Goal: Task Accomplishment & Management: Use online tool/utility

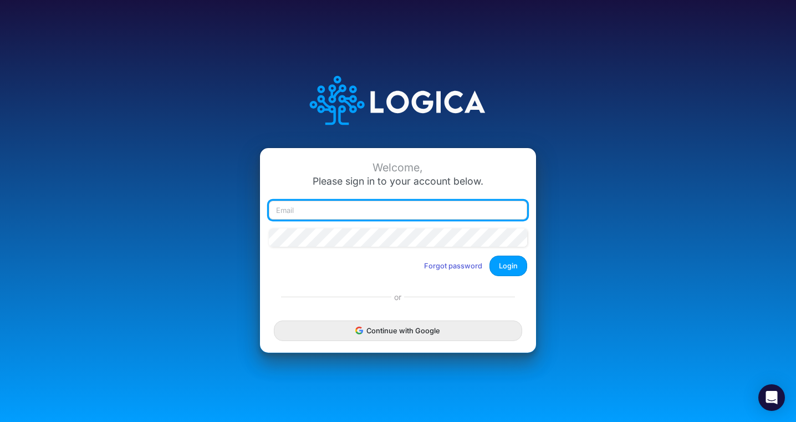
click at [359, 215] on input "email" at bounding box center [398, 210] width 258 height 19
type input "[PERSON_NAME][EMAIL_ADDRESS][DOMAIN_NAME]"
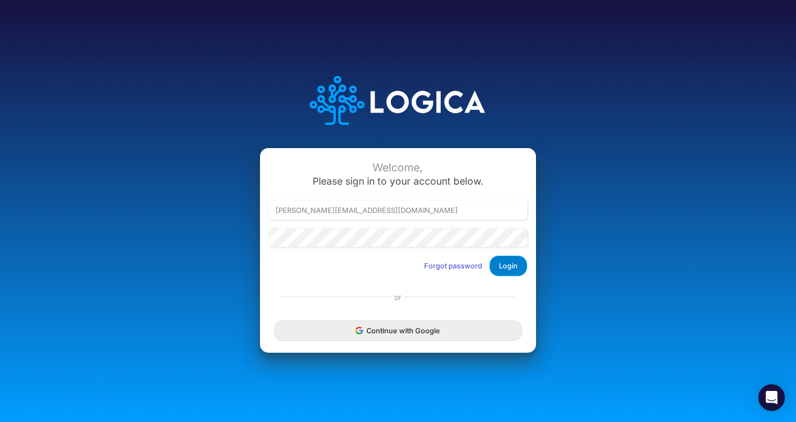
click at [497, 268] on button "Login" at bounding box center [509, 266] width 38 height 21
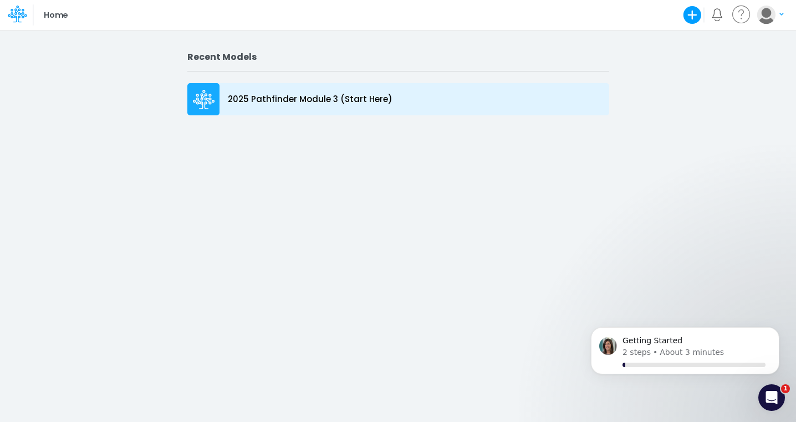
click at [316, 98] on p "2025 Pathfinder Module 3 (Start Here)" at bounding box center [310, 99] width 165 height 13
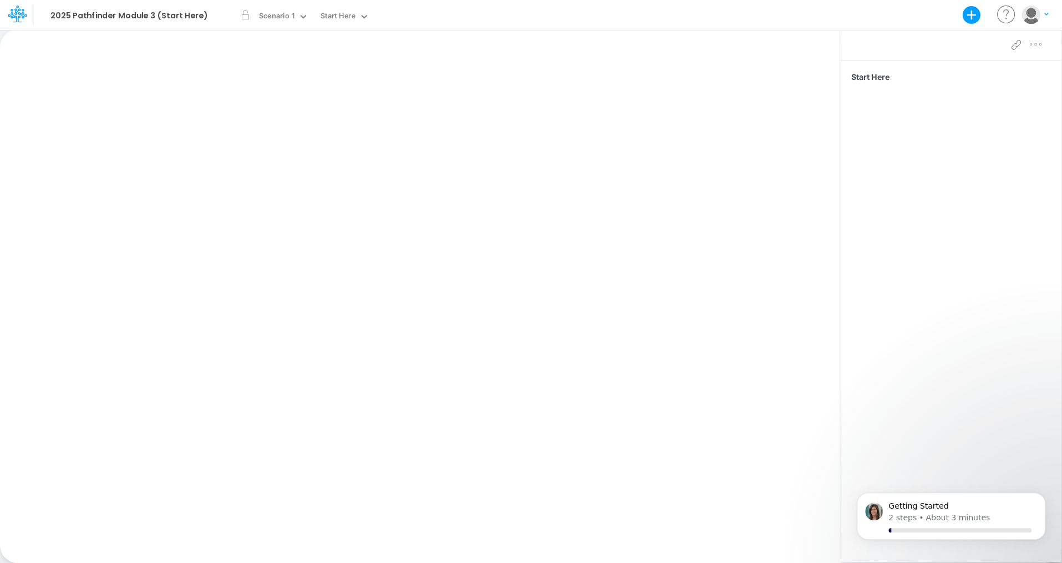
click at [710, 319] on div "Paste Cut Copy AutoFill Ready 100% Sum: null Max: null Min: null Numerical Coun…" at bounding box center [420, 295] width 840 height 533
click at [796, 14] on icon "button" at bounding box center [972, 15] width 18 height 18
click at [796, 77] on button "Use a template" at bounding box center [914, 76] width 136 height 17
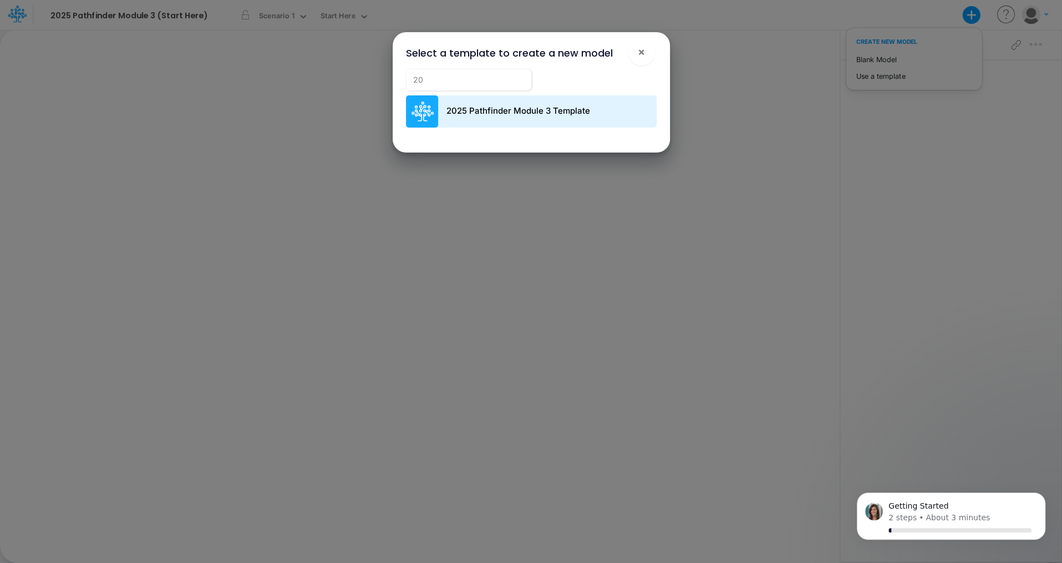
type input "20"
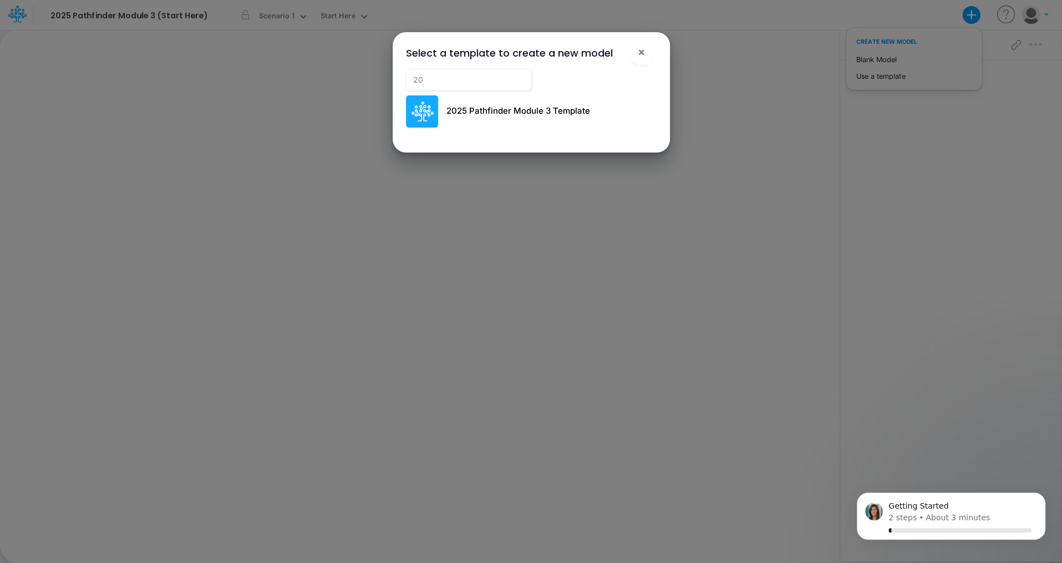
click at [514, 116] on p "2025 Pathfinder Module 3 Template" at bounding box center [518, 111] width 144 height 13
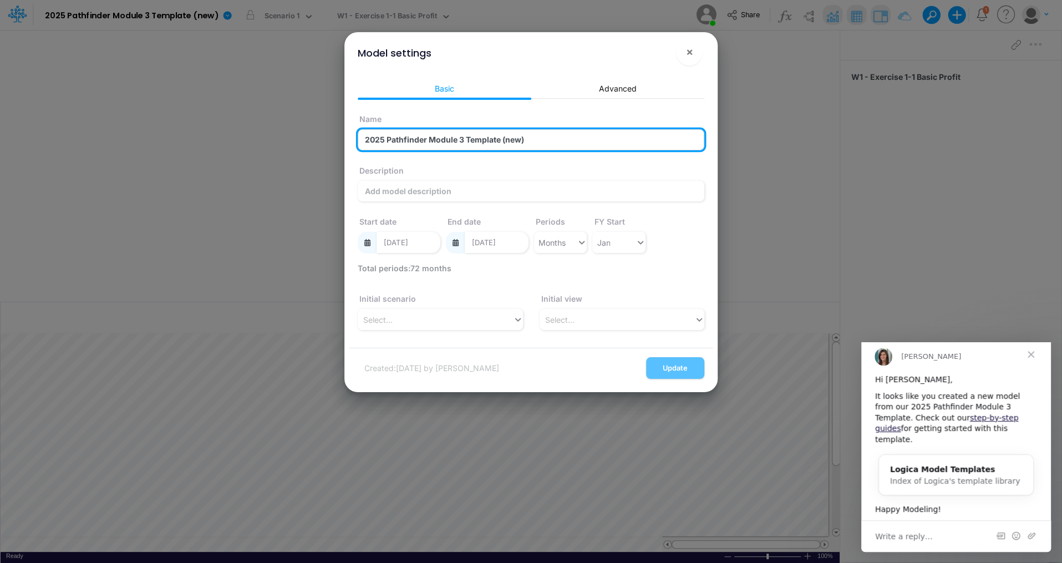
click at [469, 134] on input "2025 Pathfinder Module 3 Template (new)" at bounding box center [531, 139] width 347 height 21
click at [548, 142] on input "2025 Pathfinder Module 3 Template (new)" at bounding box center [531, 139] width 347 height 21
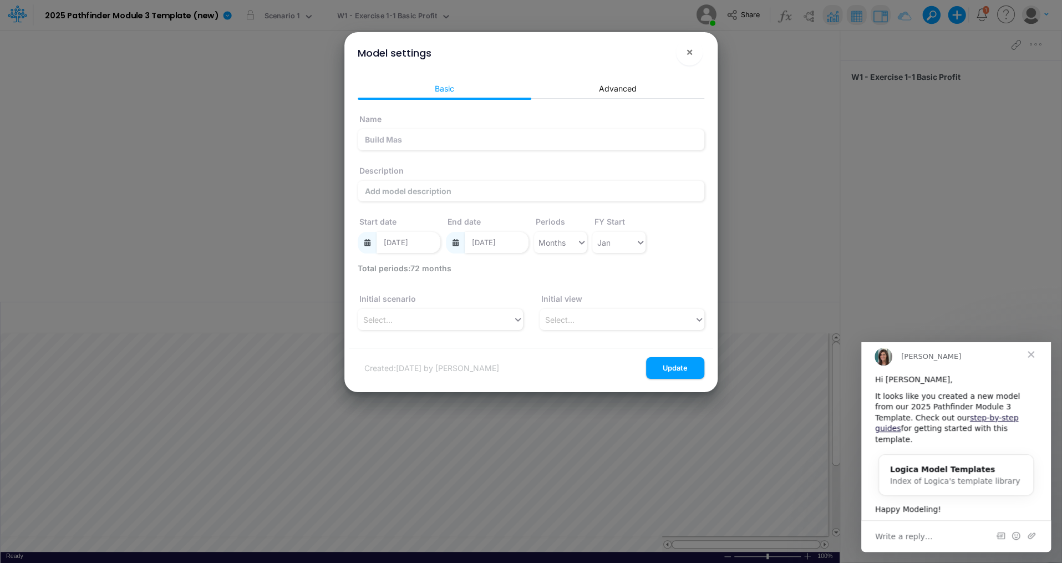
click at [685, 164] on div "Description" at bounding box center [531, 180] width 347 height 43
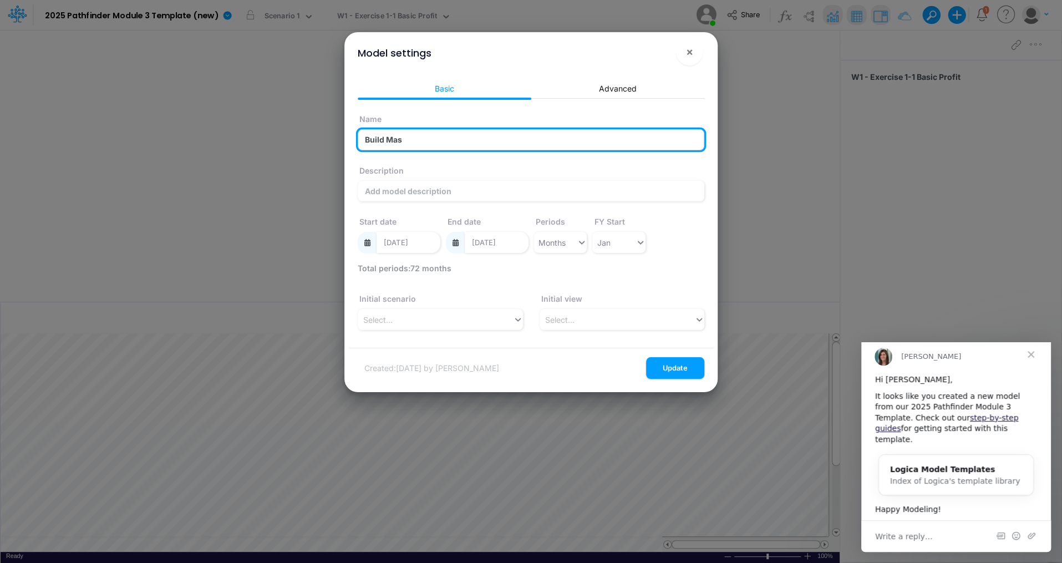
click at [482, 140] on input "Build Mas" at bounding box center [531, 139] width 347 height 21
type input "Build Mas 2025"
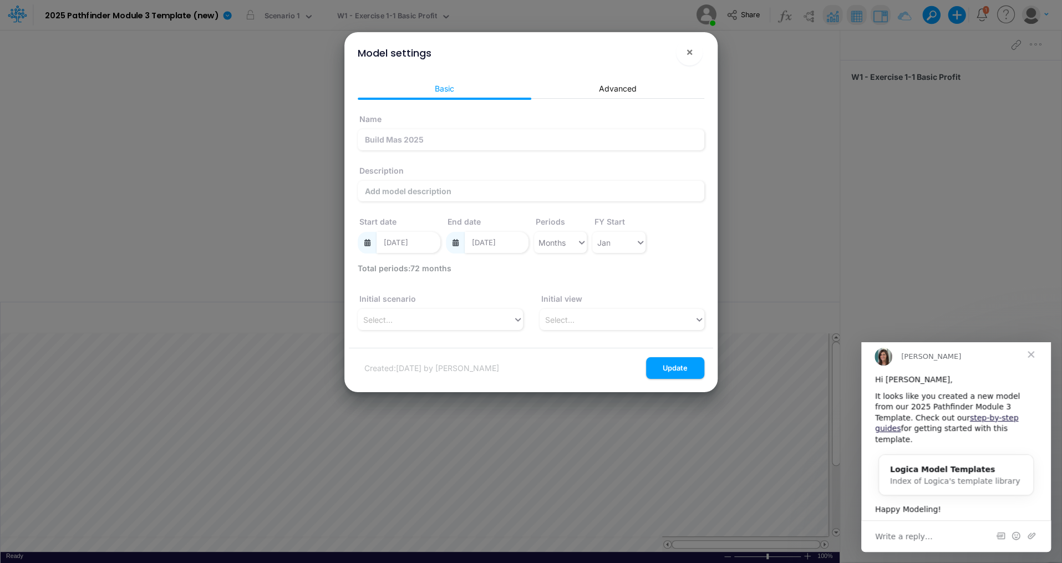
click at [545, 173] on div "Description" at bounding box center [531, 180] width 347 height 43
click at [677, 373] on button "Update" at bounding box center [675, 368] width 58 height 22
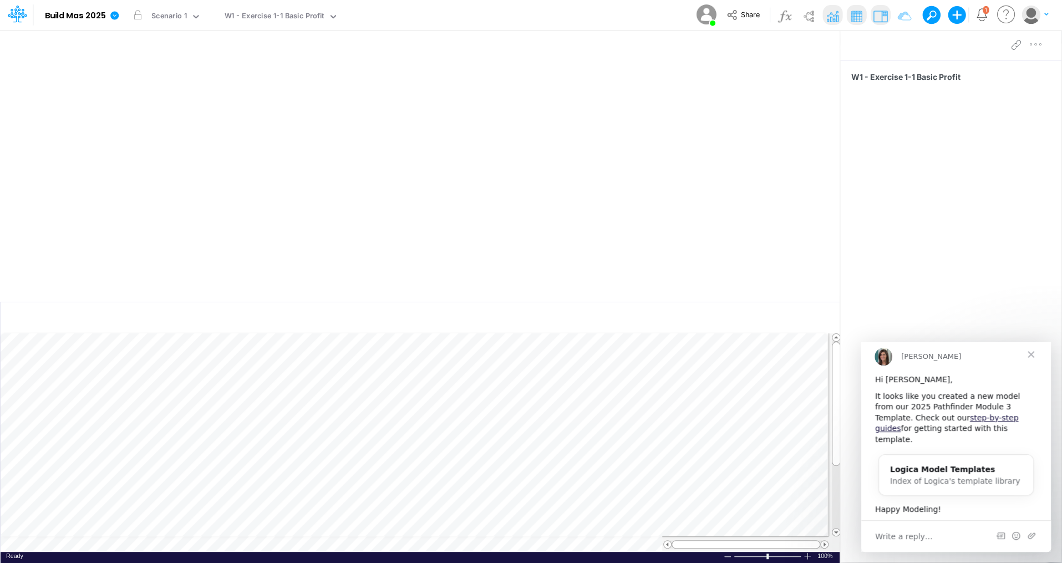
click at [796, 363] on span "Close" at bounding box center [1031, 354] width 40 height 40
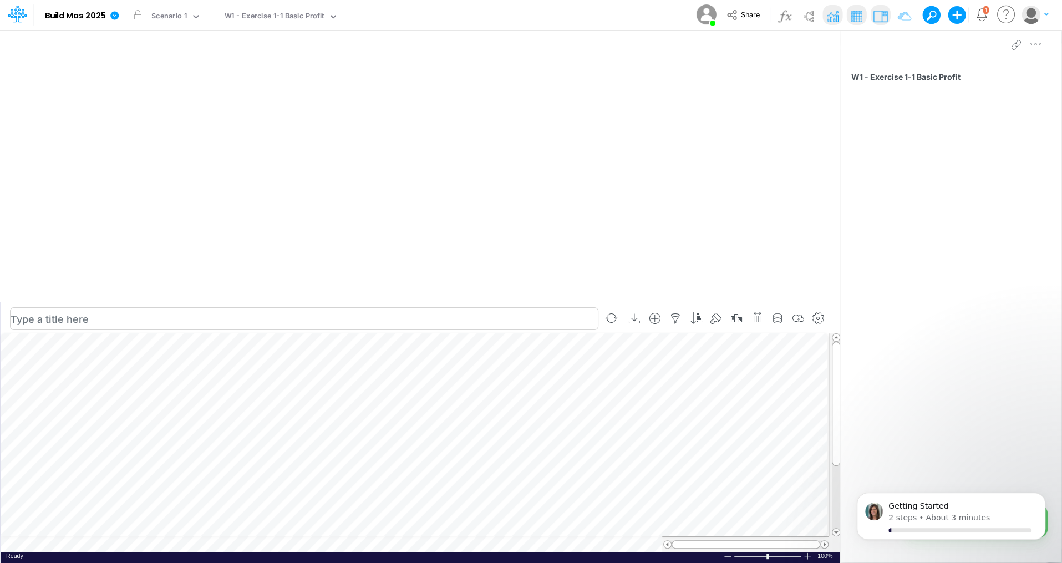
scroll to position [5, 1]
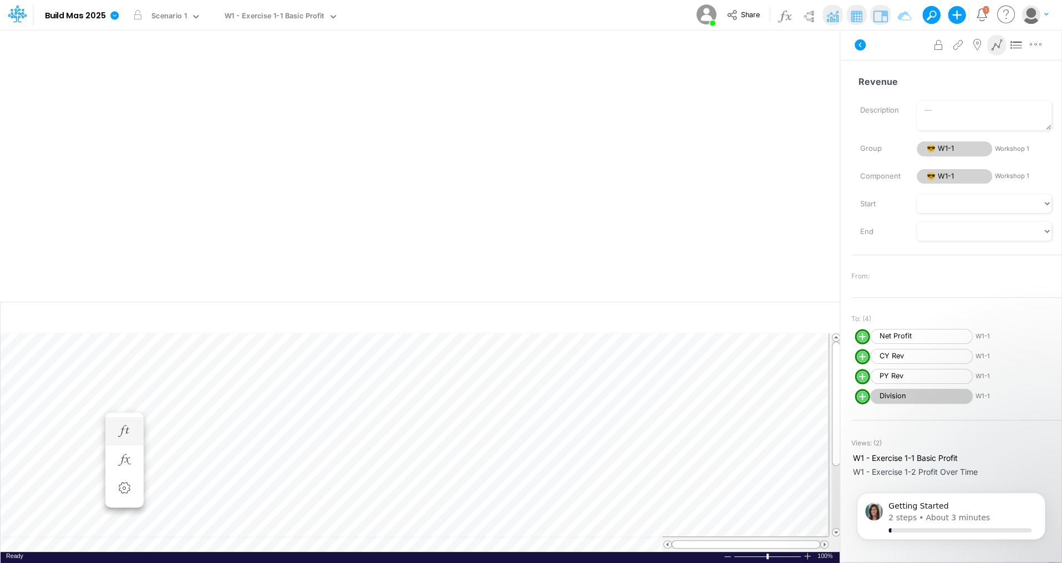
scroll to position [5, 1]
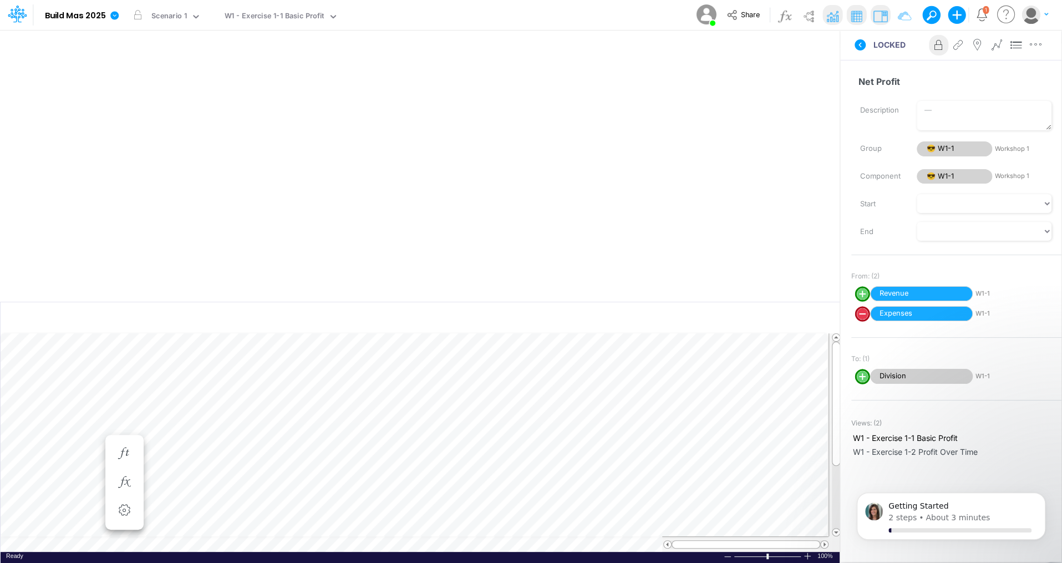
scroll to position [5, 1]
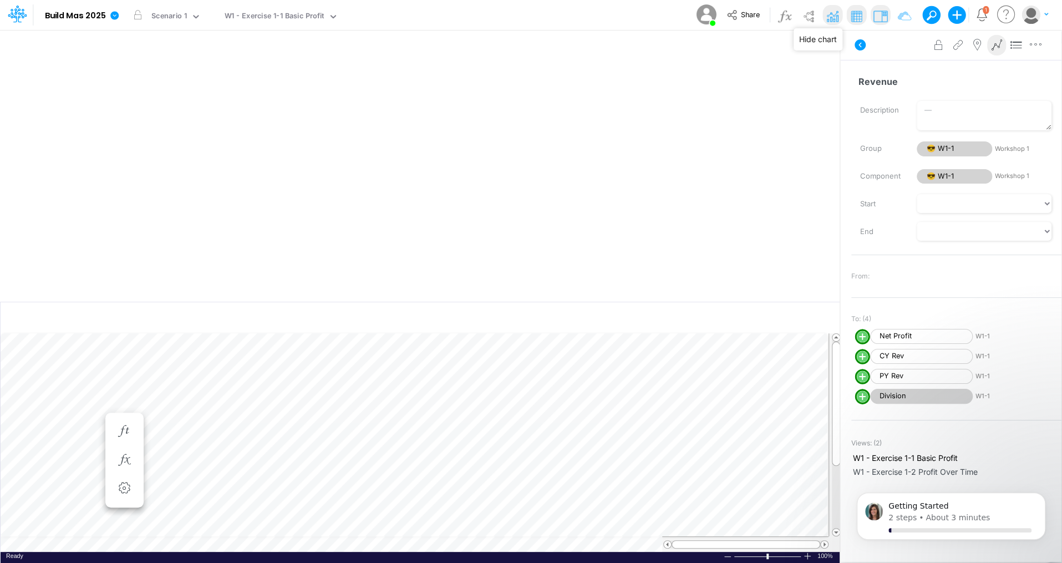
click at [796, 17] on img at bounding box center [833, 16] width 18 height 18
click at [796, 13] on img at bounding box center [833, 16] width 18 height 18
click at [796, 16] on img at bounding box center [809, 16] width 18 height 18
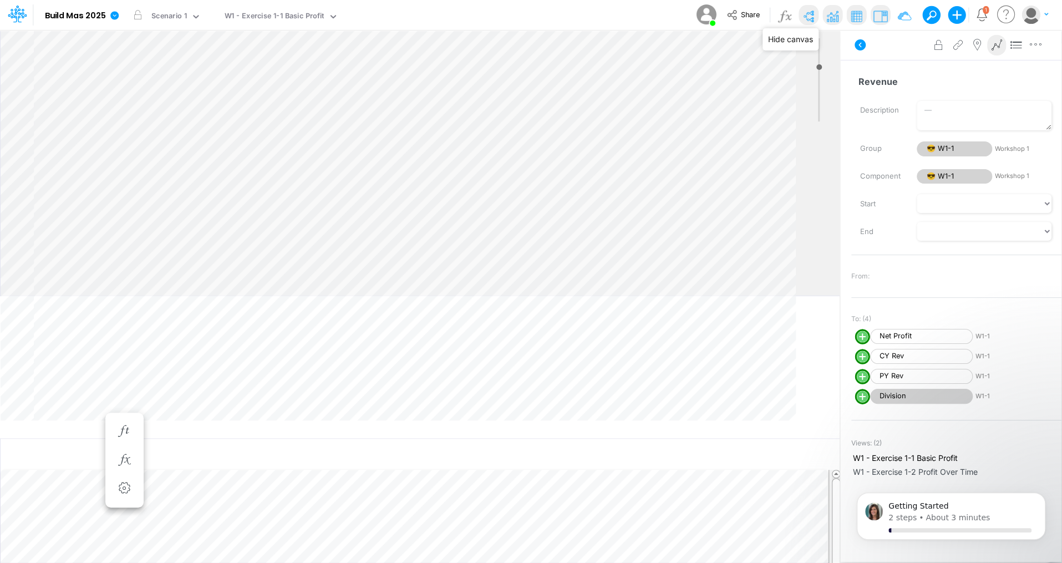
type input "0"
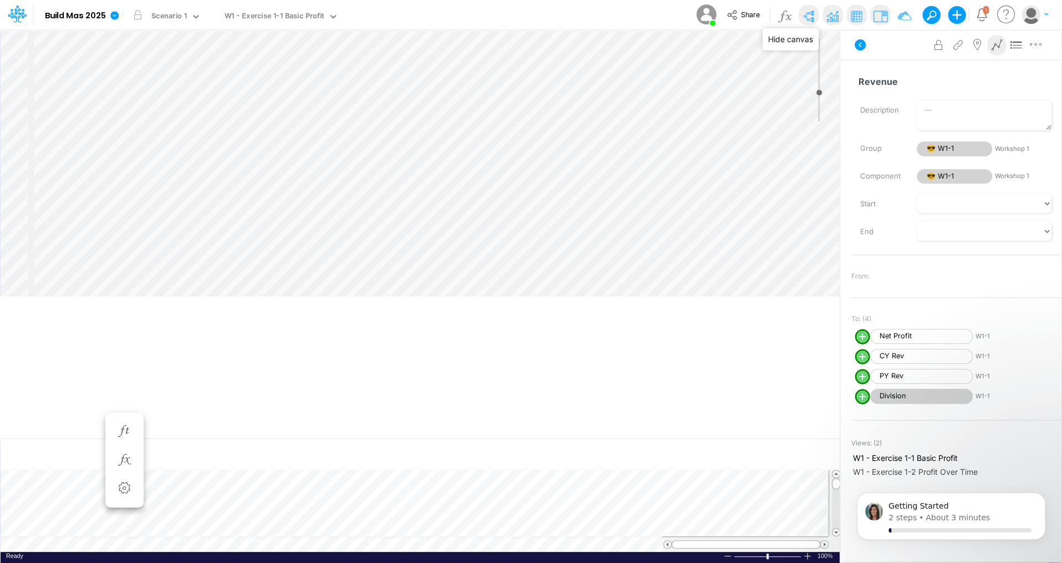
click at [796, 16] on img at bounding box center [809, 16] width 18 height 18
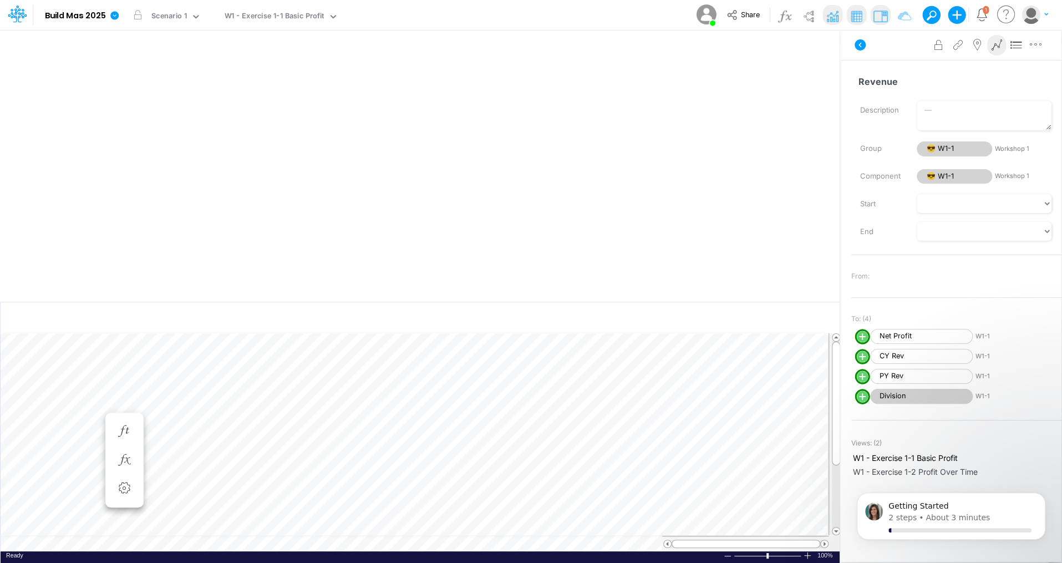
click at [796, 16] on span at bounding box center [931, 16] width 16 height 16
click at [796, 17] on icon "Notifications" at bounding box center [982, 12] width 10 height 9
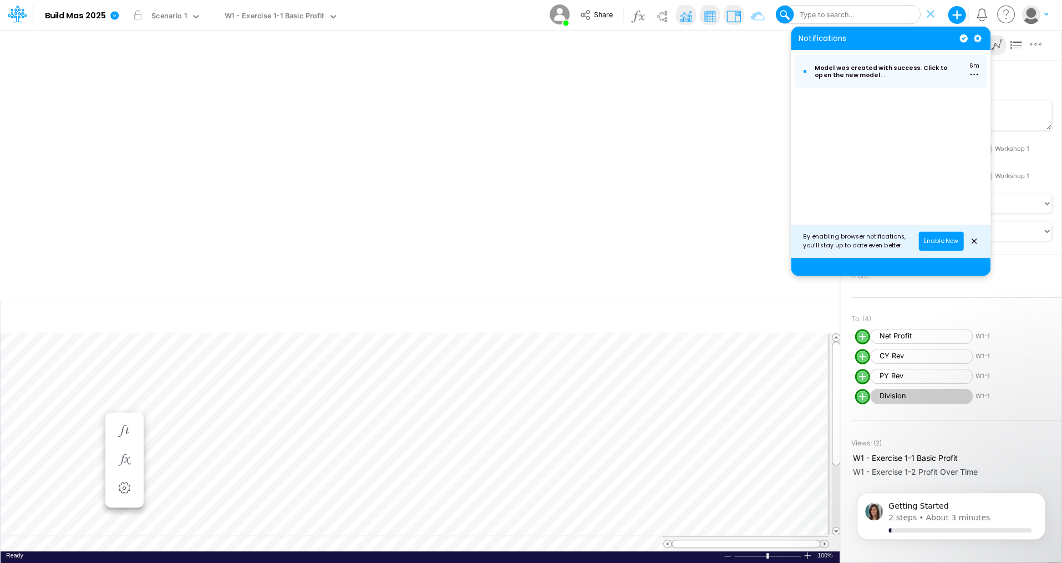
click at [611, 214] on rect at bounding box center [419, 173] width 817 height 223
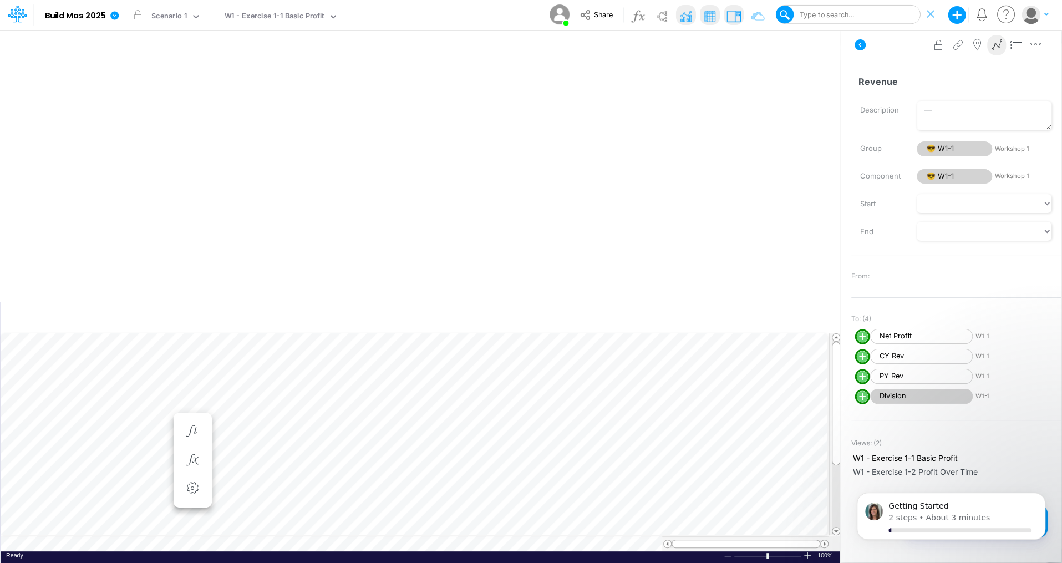
scroll to position [5, 1]
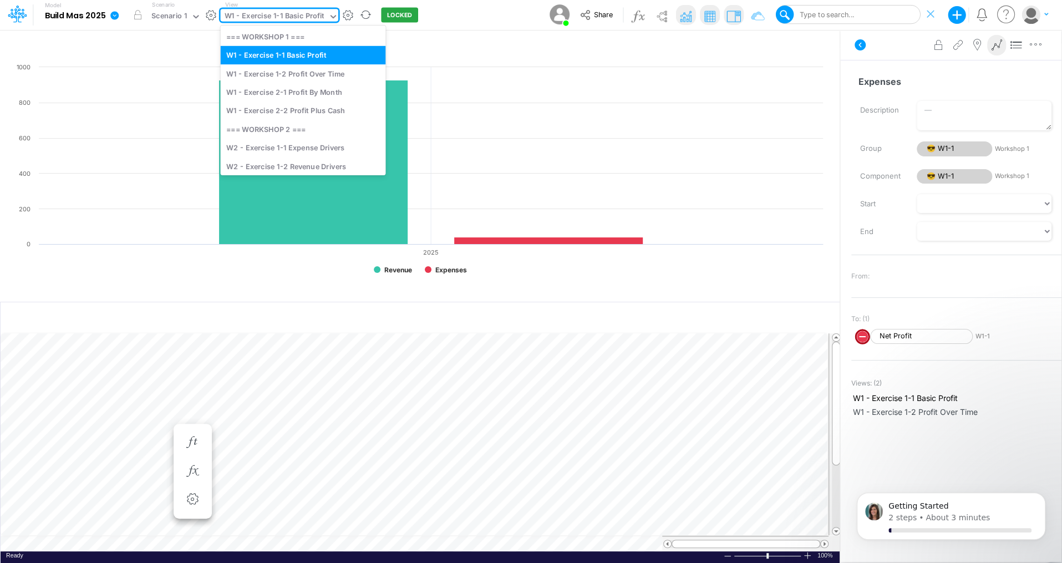
click at [332, 17] on icon at bounding box center [333, 17] width 10 height 10
click at [316, 74] on div "W1 - Exercise 1-2 Profit Over Time" at bounding box center [302, 73] width 165 height 18
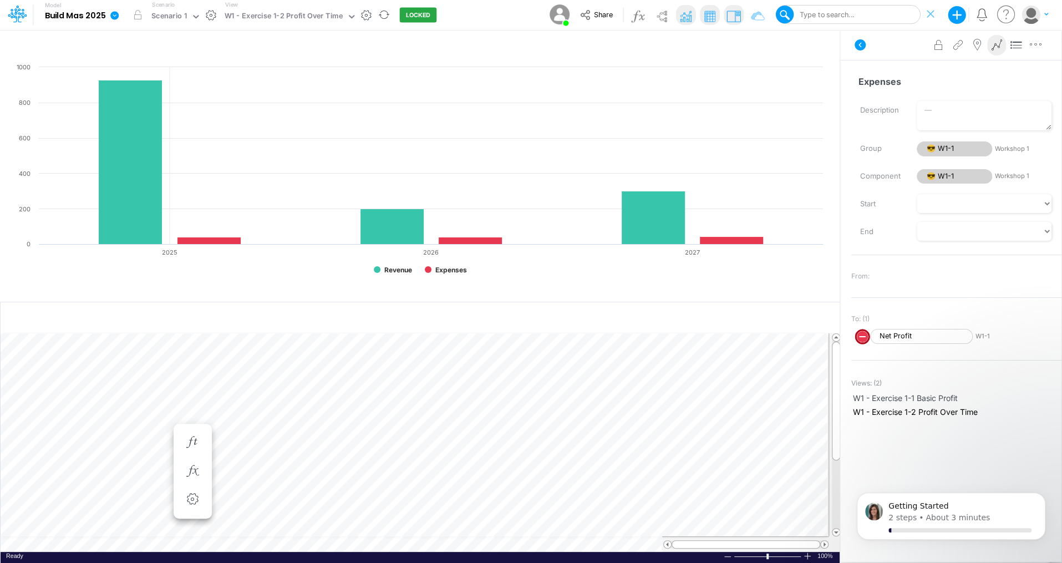
scroll to position [5, 1]
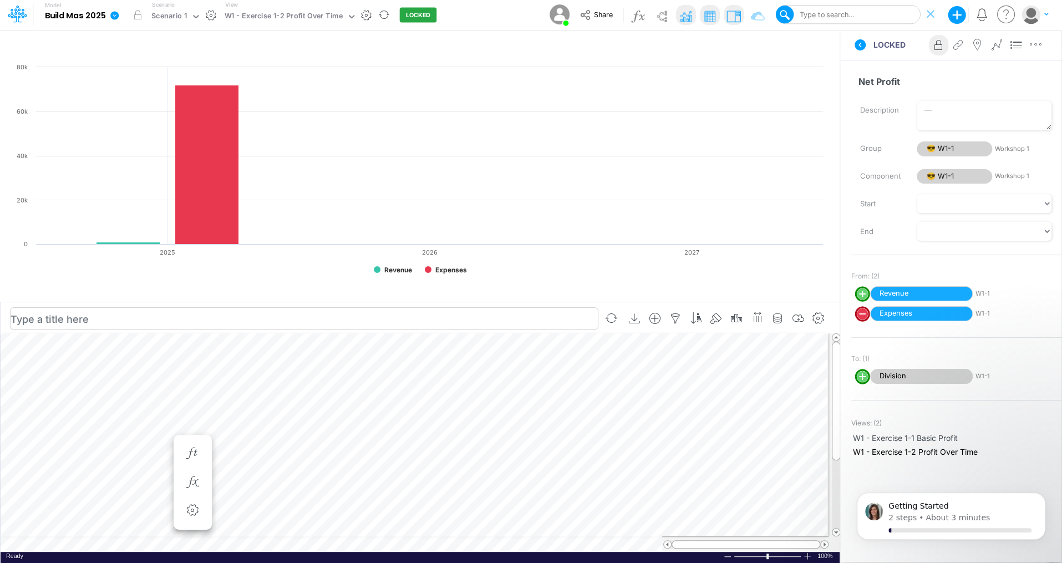
scroll to position [5, 1]
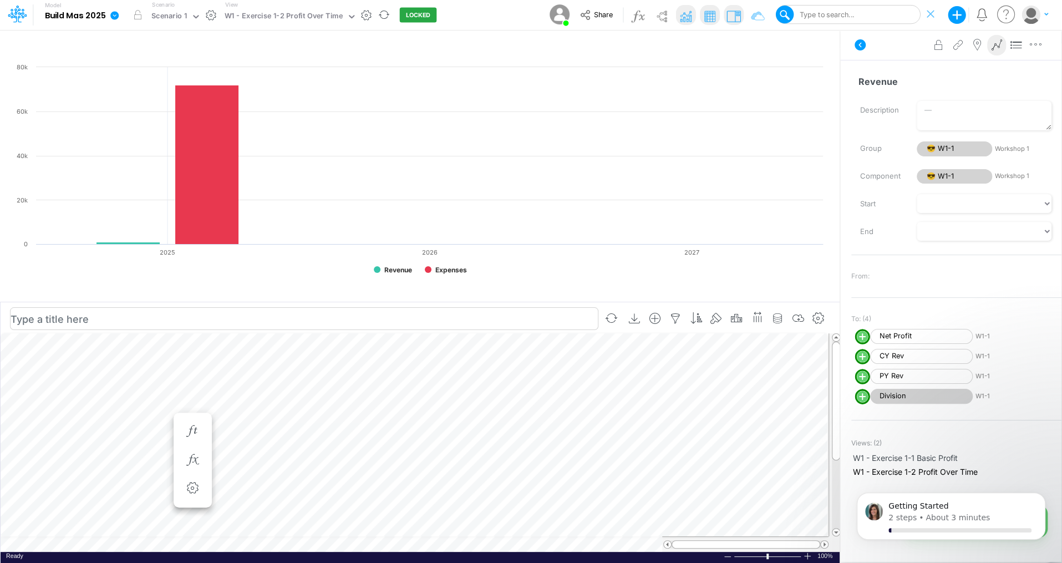
scroll to position [5, 1]
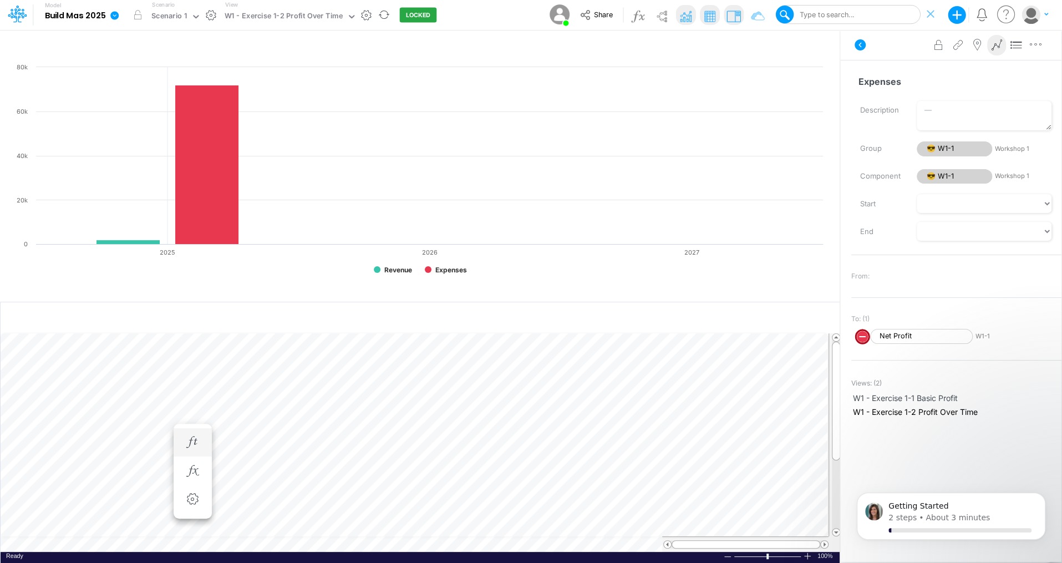
scroll to position [5, 1]
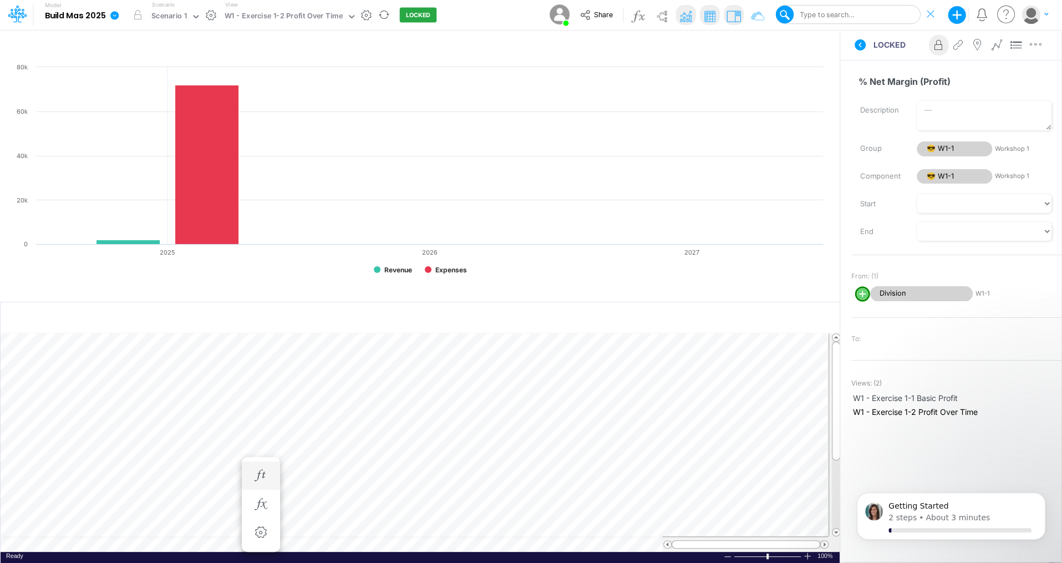
scroll to position [5, 1]
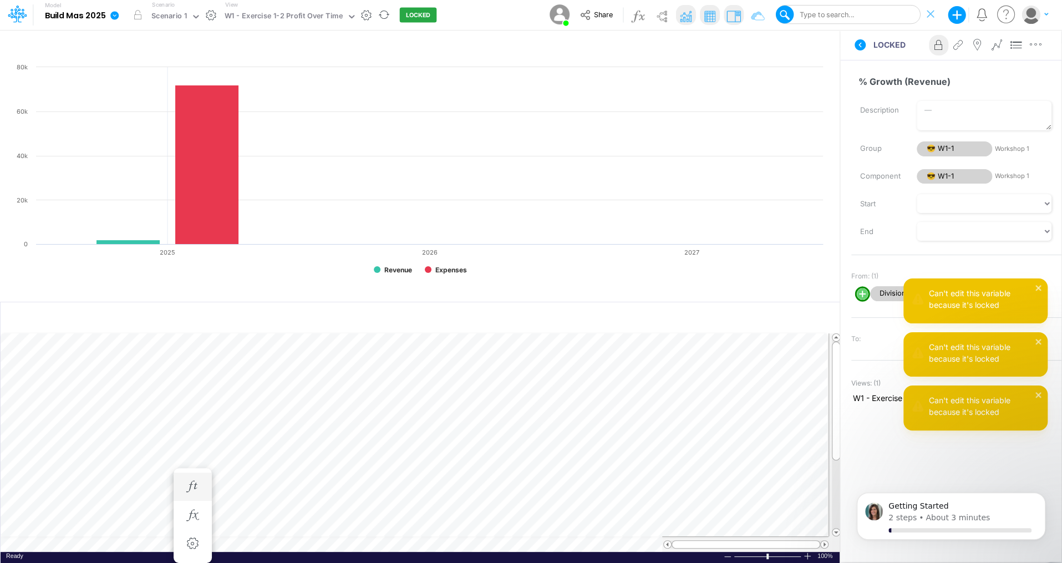
scroll to position [5, 1]
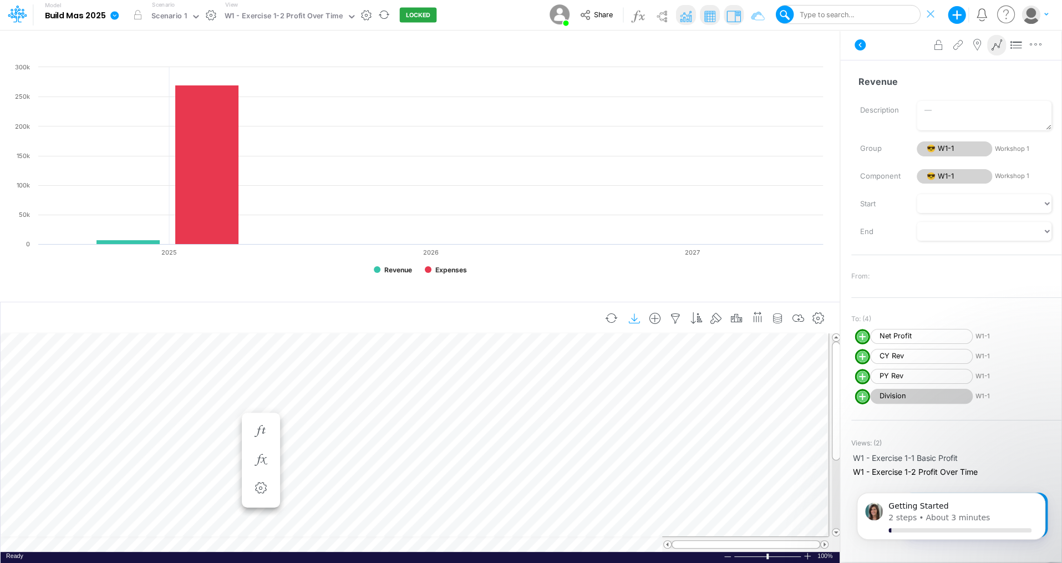
scroll to position [5, 1]
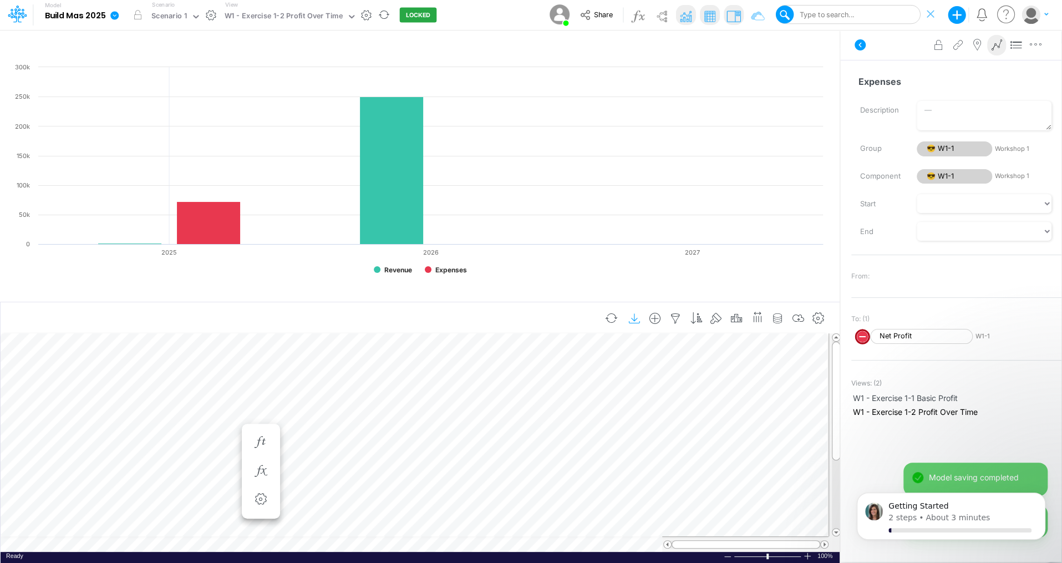
scroll to position [5, 1]
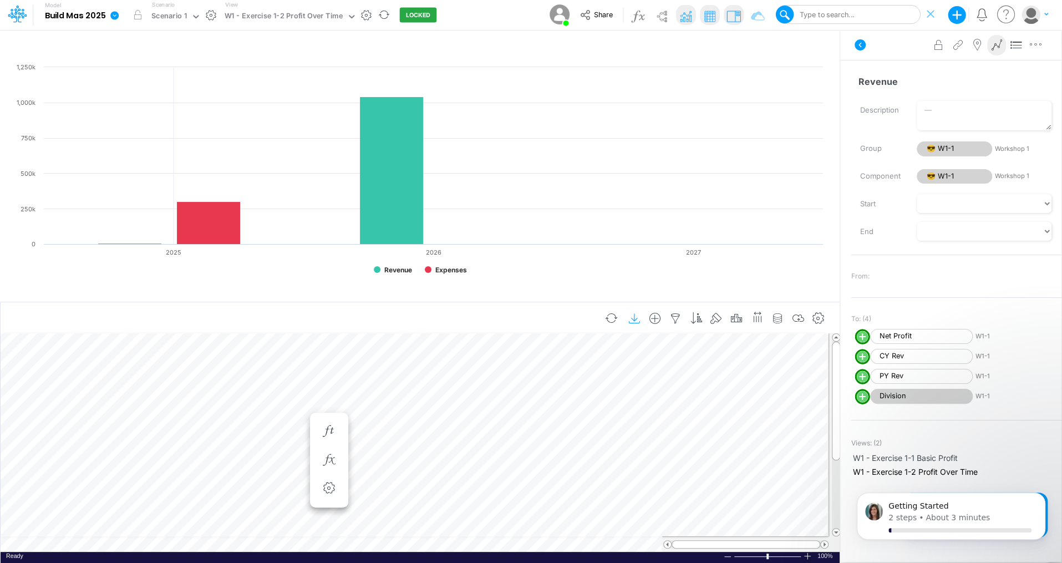
scroll to position [5, 1]
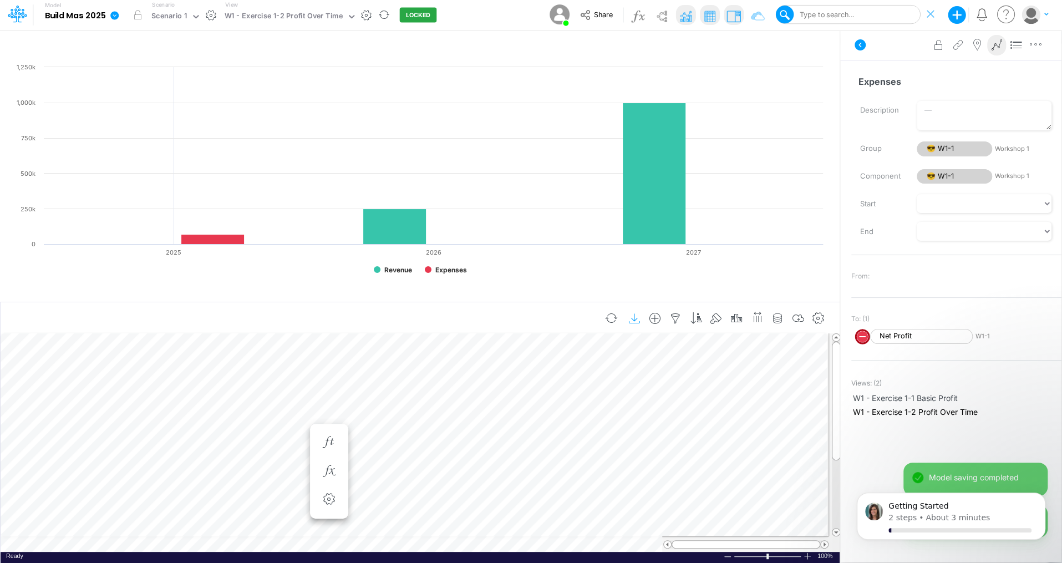
scroll to position [5, 1]
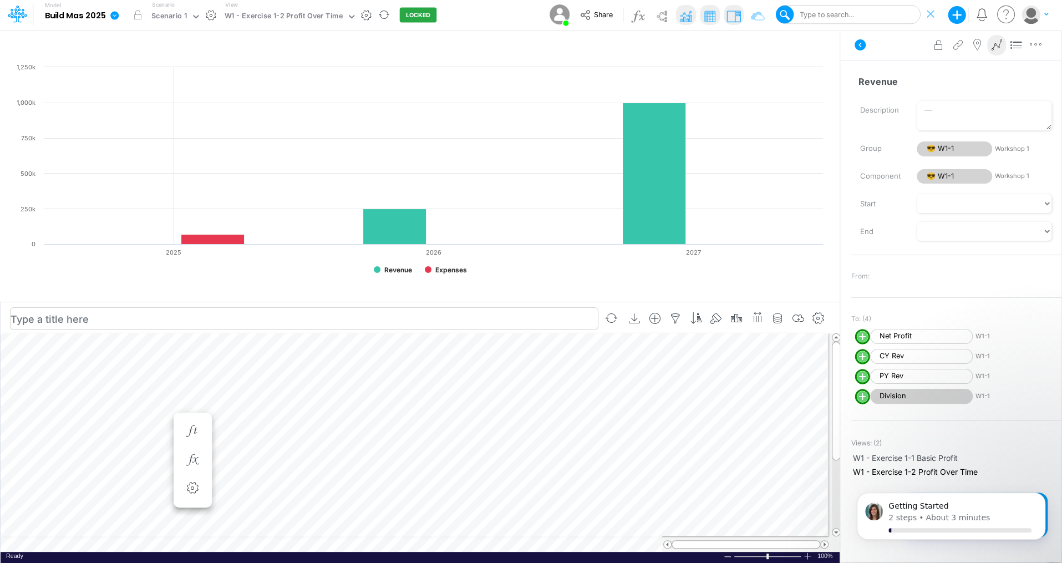
scroll to position [5, 1]
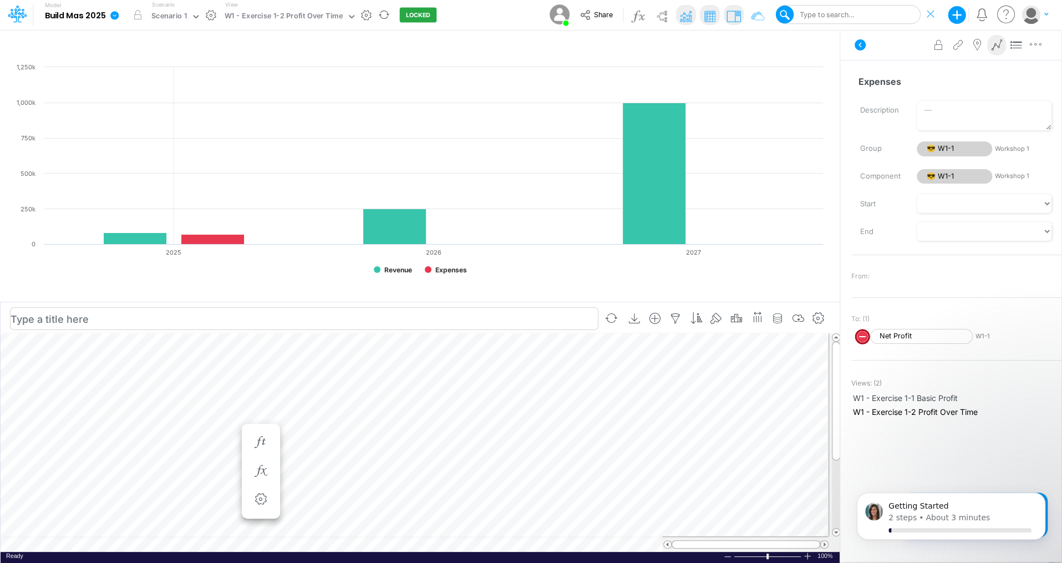
scroll to position [5, 1]
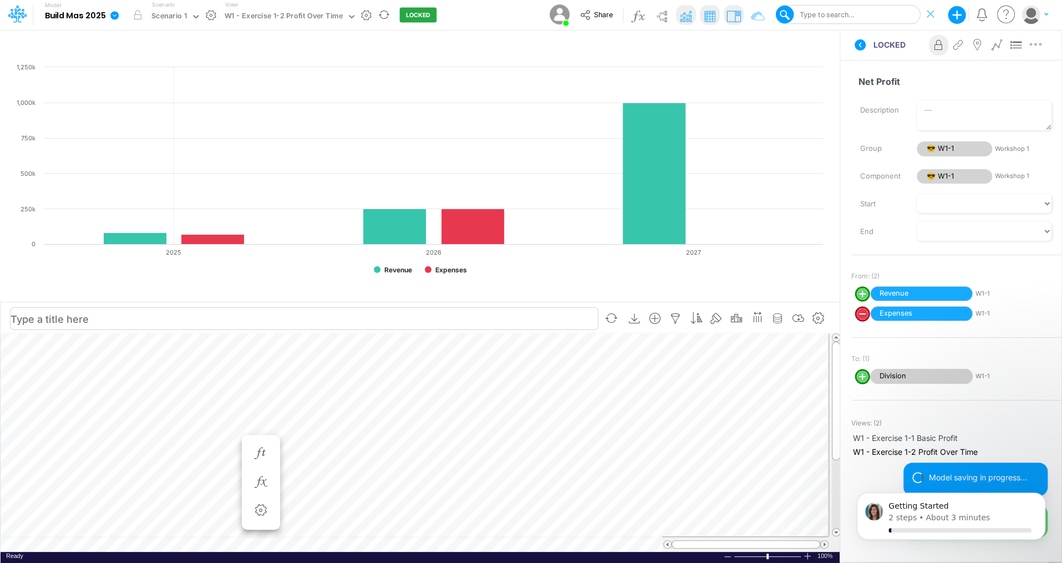
scroll to position [5, 1]
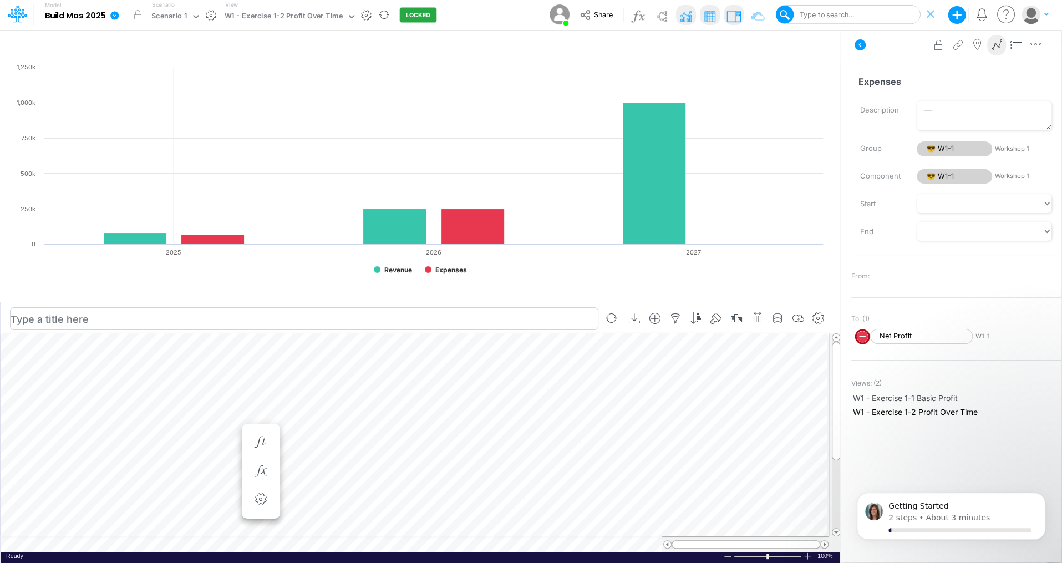
scroll to position [5, 1]
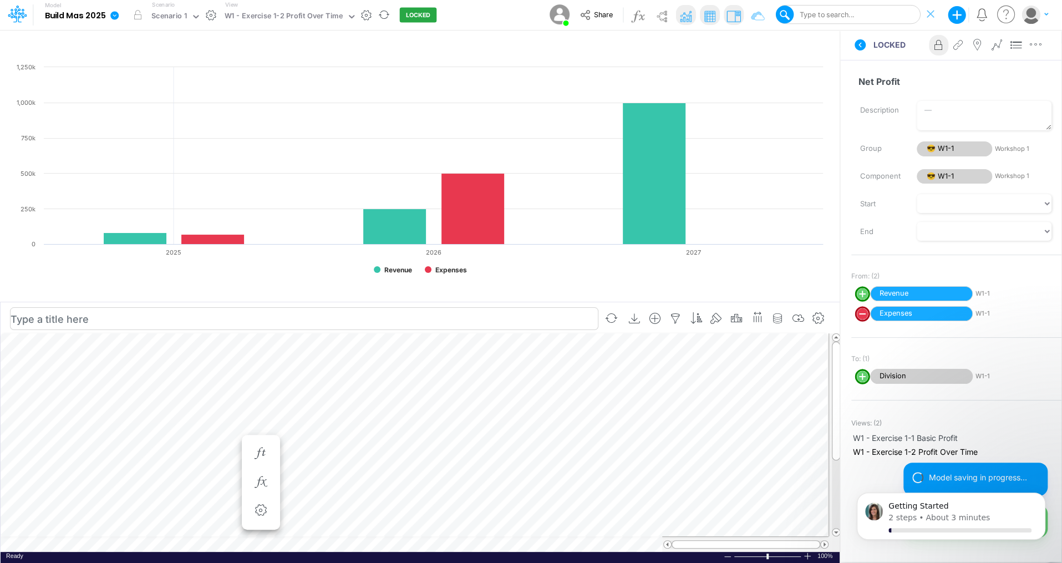
scroll to position [5, 1]
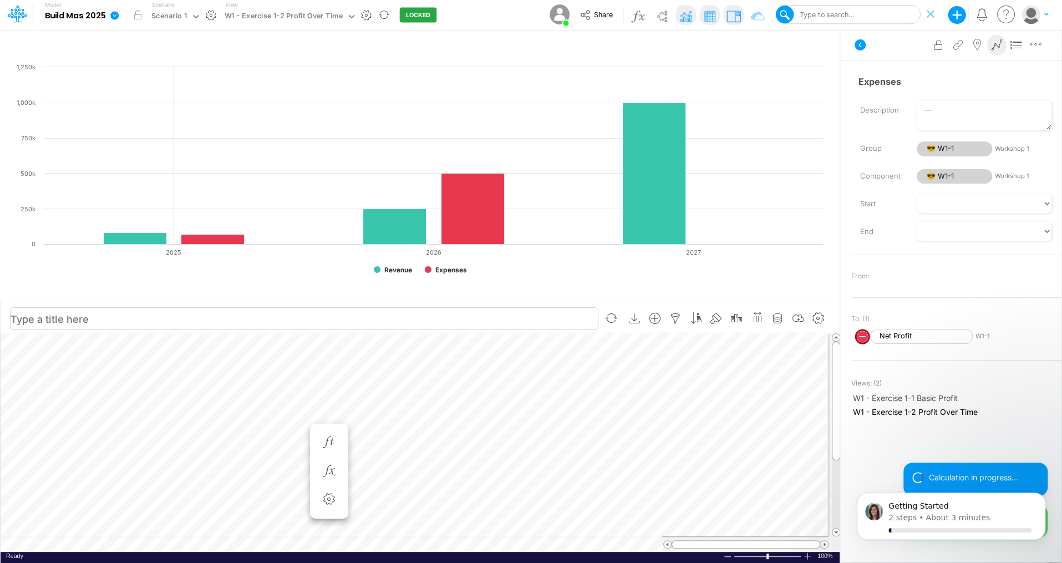
scroll to position [5, 1]
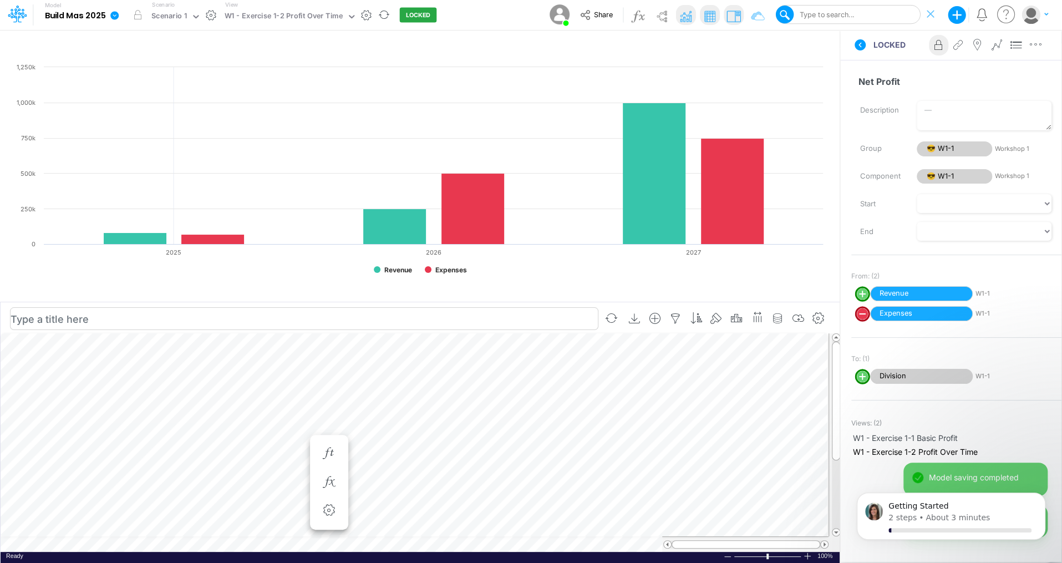
scroll to position [5, 1]
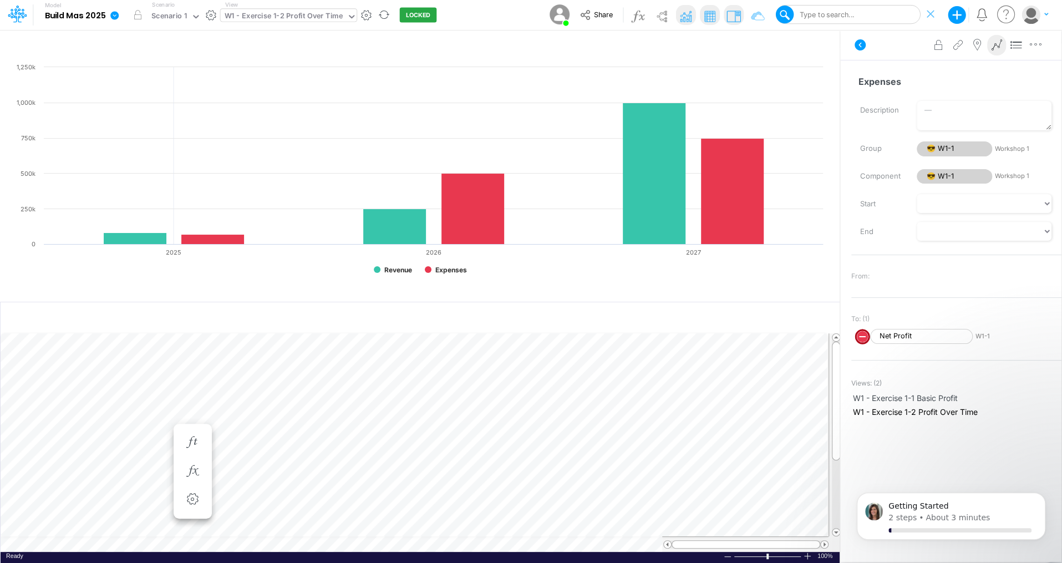
click at [343, 16] on div "W1 - Exercise 1-2 Profit Over Time" at bounding box center [283, 17] width 126 height 17
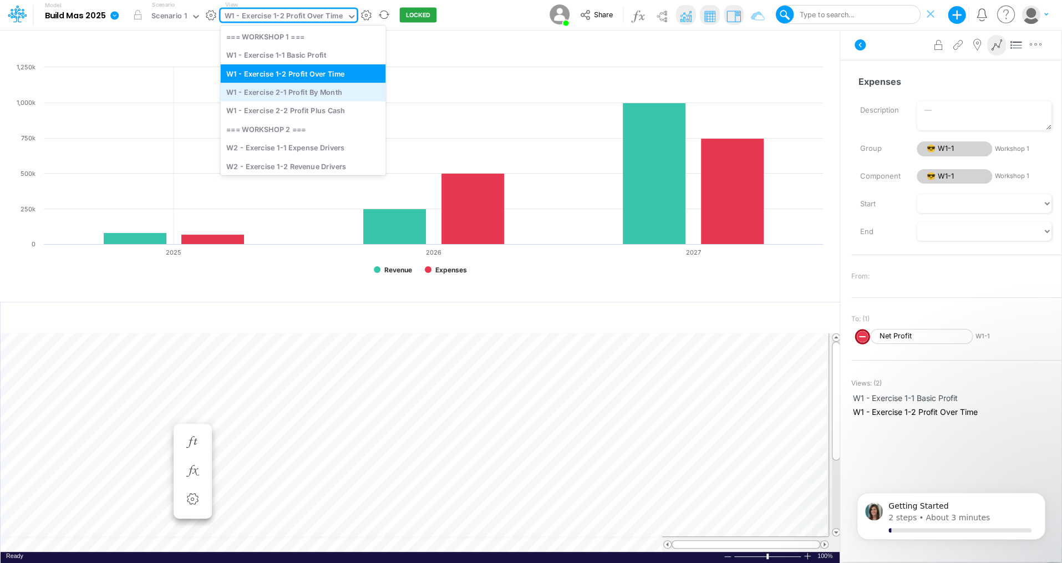
click at [307, 91] on div "W1 - Exercise 2-1 Profit By Month" at bounding box center [302, 92] width 165 height 18
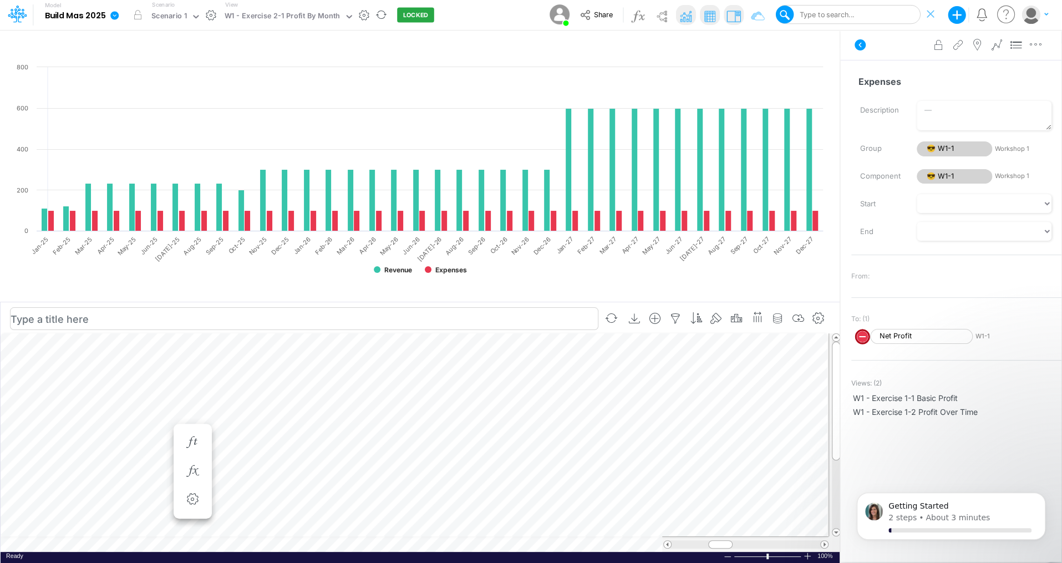
scroll to position [5, 1]
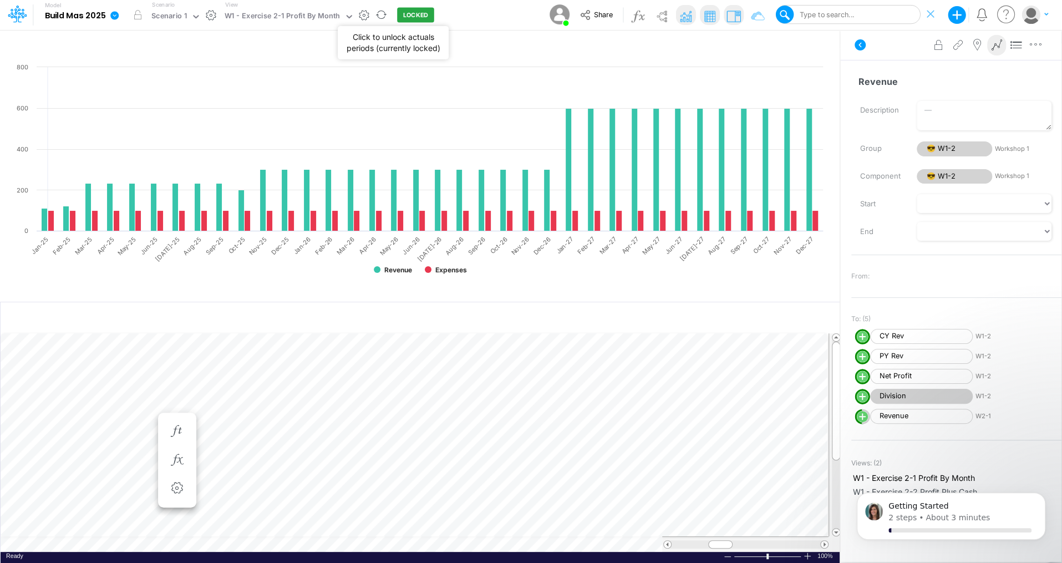
click at [408, 16] on button "LOCKED" at bounding box center [415, 15] width 37 height 15
click at [397, 8] on button "UNLOCKED" at bounding box center [420, 15] width 46 height 15
click at [402, 17] on button "LOCKED" at bounding box center [415, 15] width 37 height 15
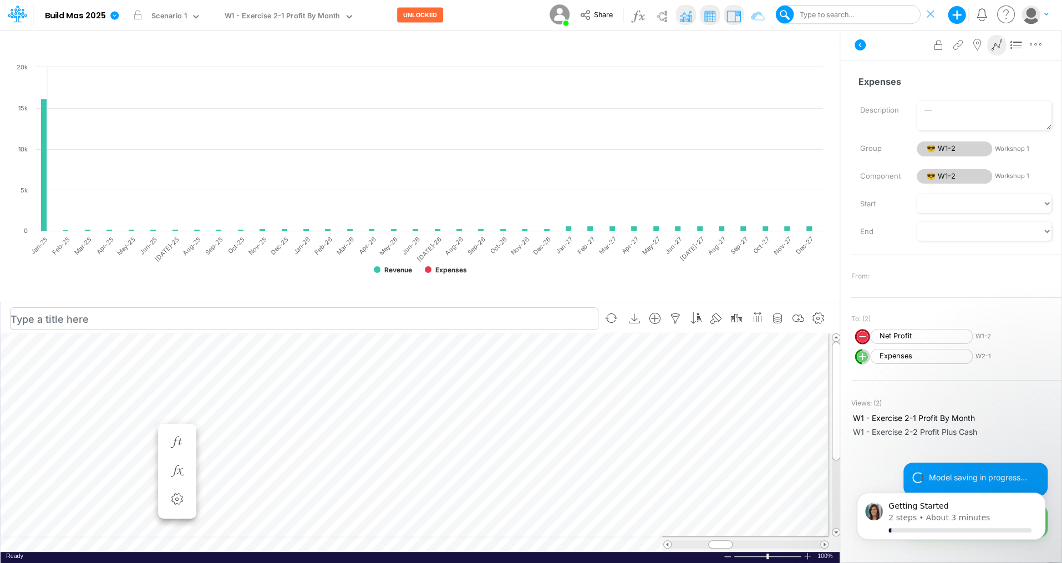
scroll to position [5, 1]
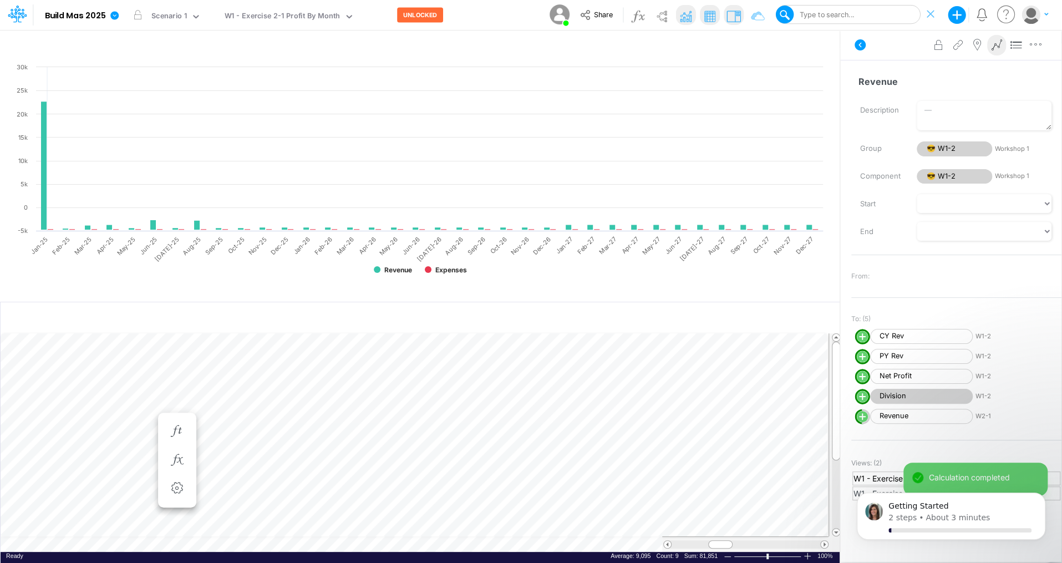
scroll to position [5, 1]
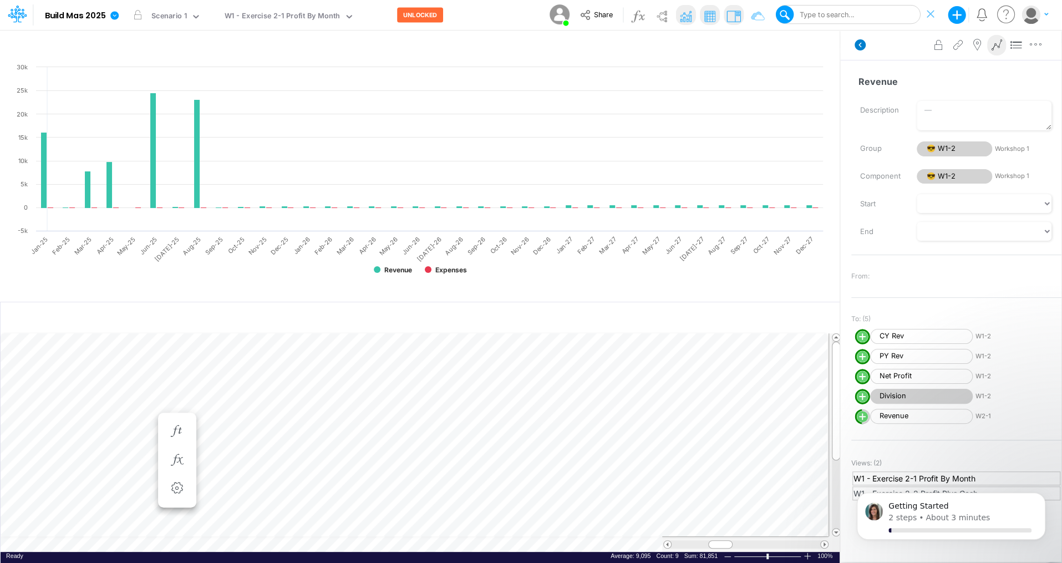
click at [796, 45] on icon at bounding box center [860, 44] width 11 height 11
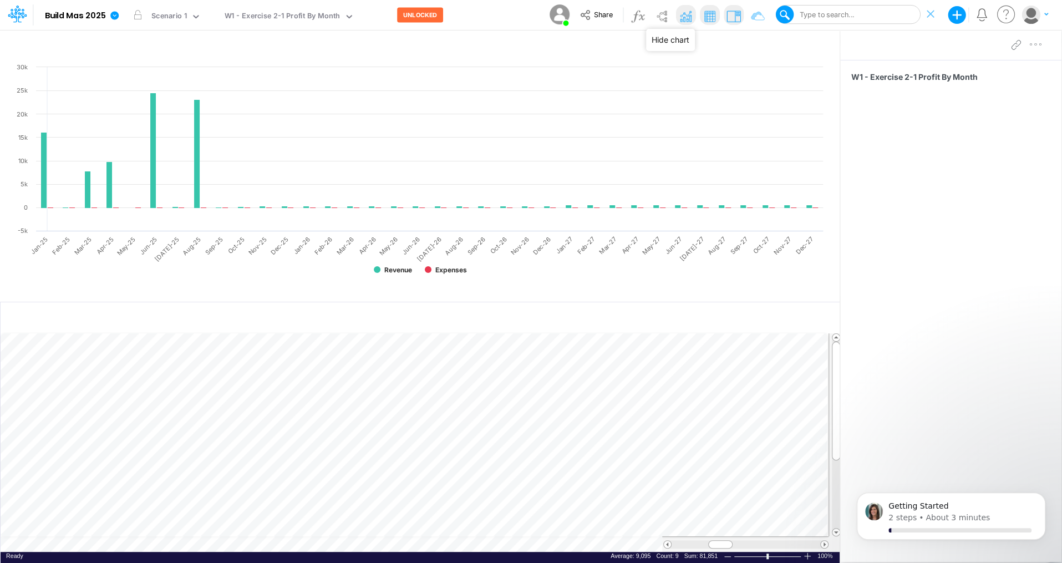
click at [689, 19] on img at bounding box center [686, 16] width 18 height 18
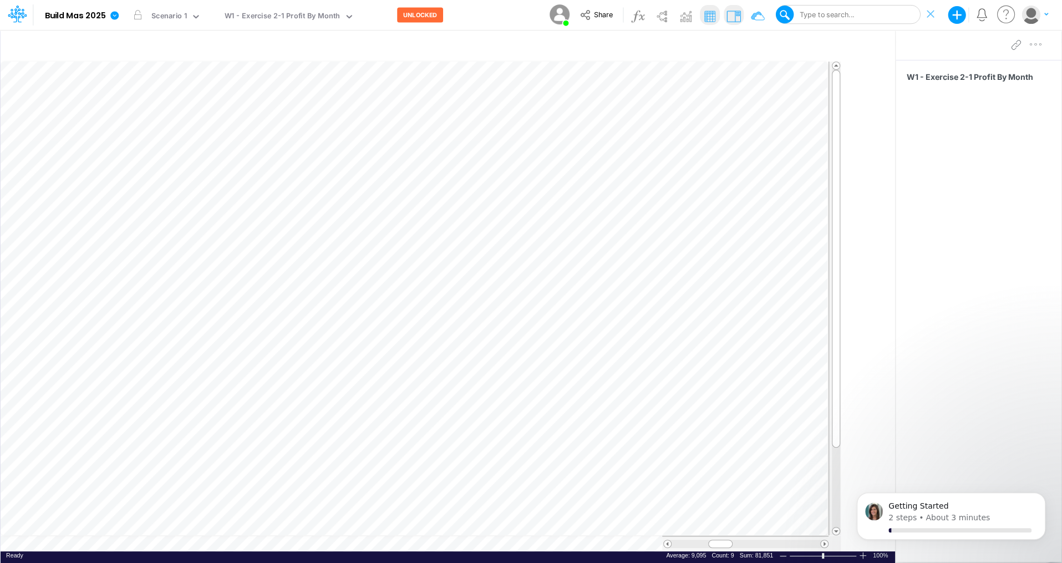
click at [796, 251] on div "W1 - Exercise 2-1 Profit By Month" at bounding box center [979, 295] width 166 height 471
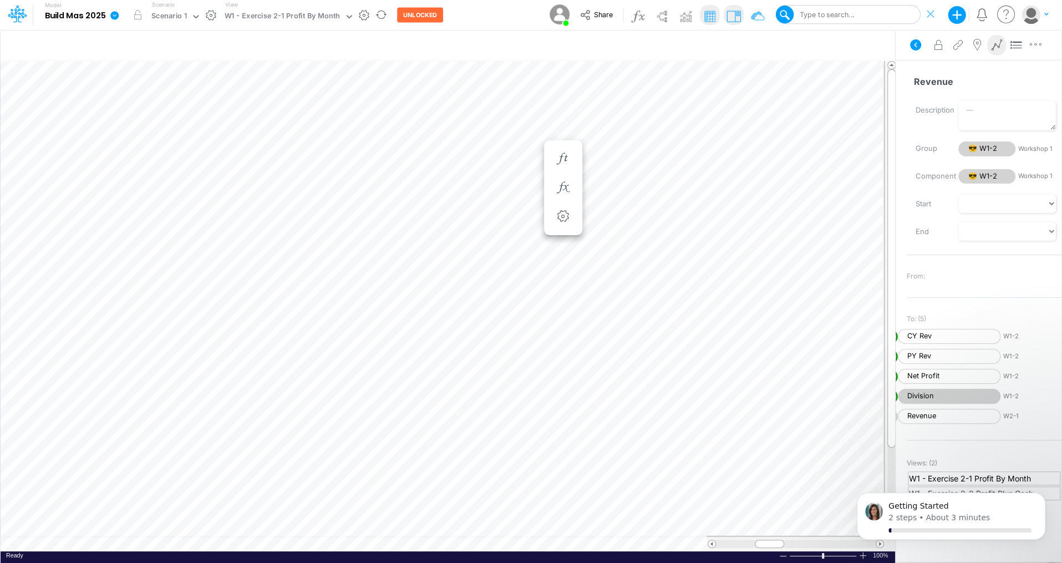
click at [364, 21] on div at bounding box center [362, 15] width 16 height 12
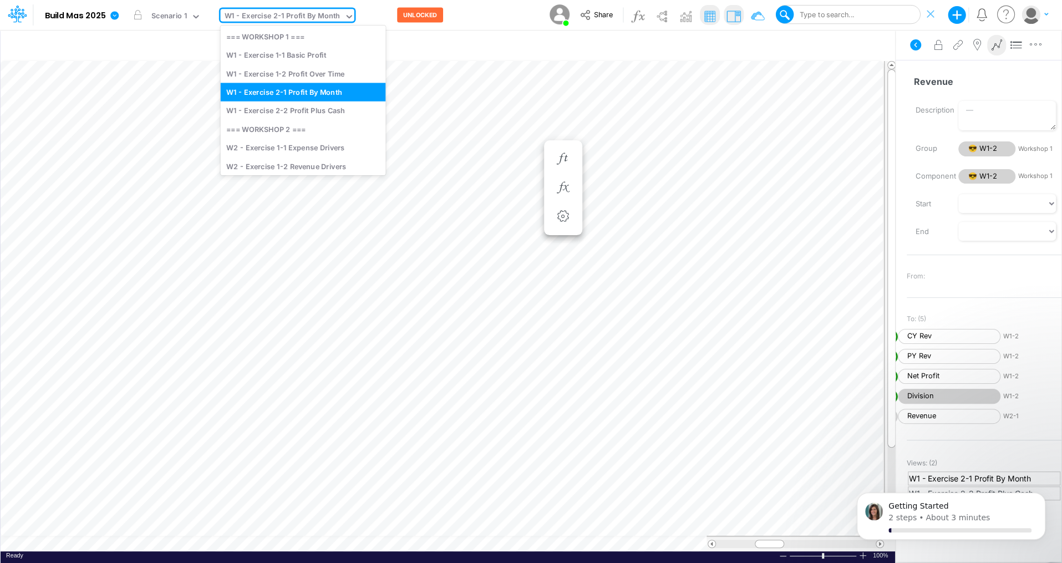
click at [346, 17] on icon at bounding box center [349, 16] width 6 height 3
click at [324, 109] on div "W1 - Exercise 2-2 Profit Plus Cash" at bounding box center [302, 110] width 165 height 18
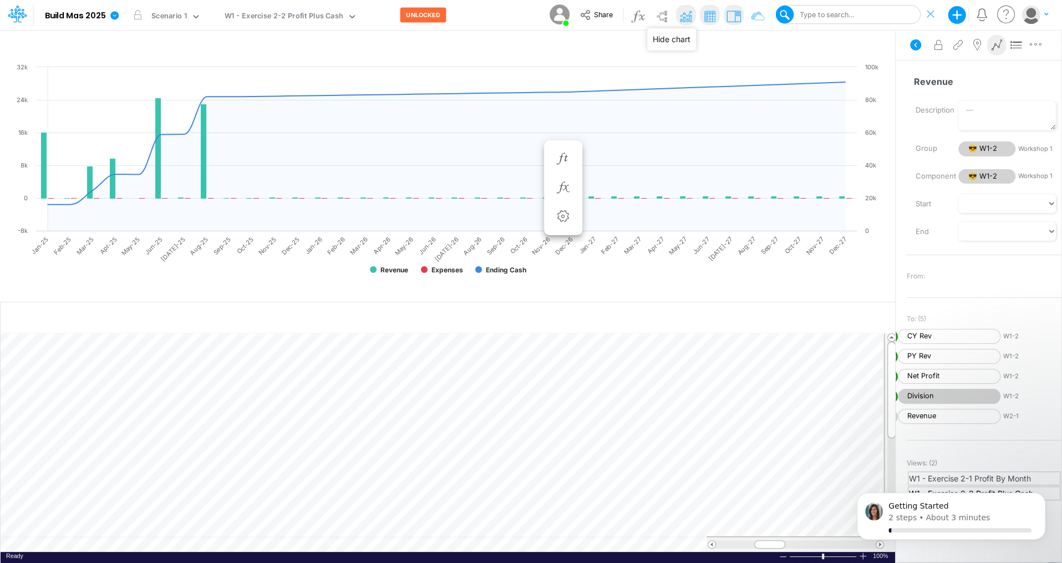
click at [689, 20] on img at bounding box center [686, 16] width 18 height 18
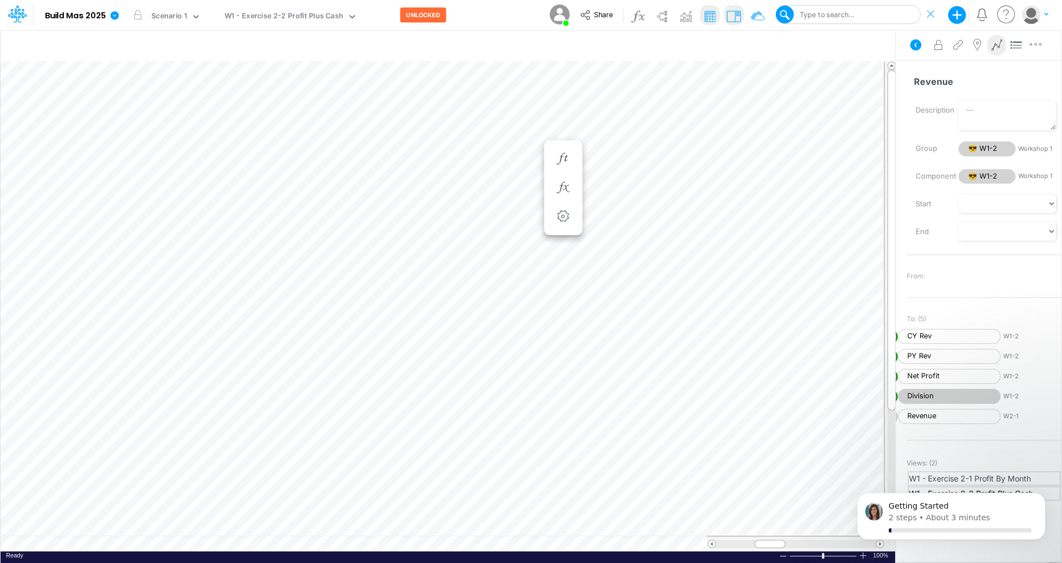
scroll to position [5, 1]
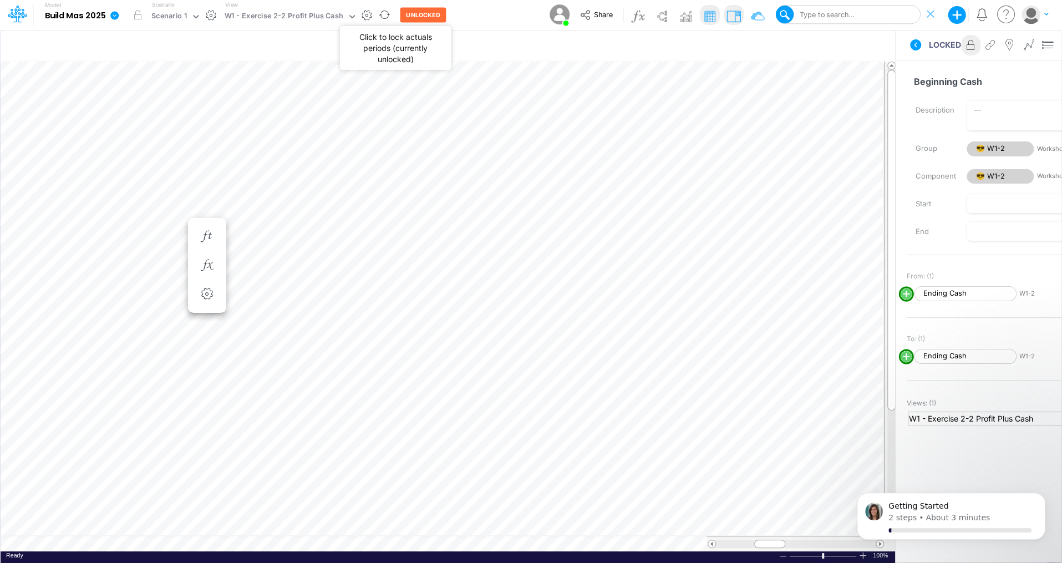
click at [418, 13] on button "UNLOCKED" at bounding box center [423, 15] width 46 height 15
click at [411, 14] on button "LOCKED" at bounding box center [418, 15] width 37 height 15
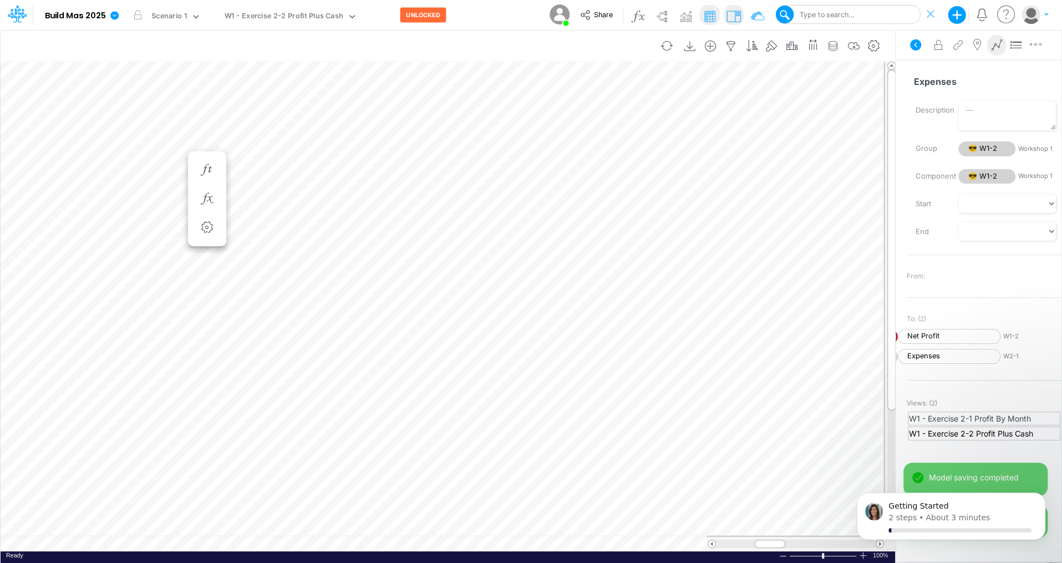
scroll to position [5, 1]
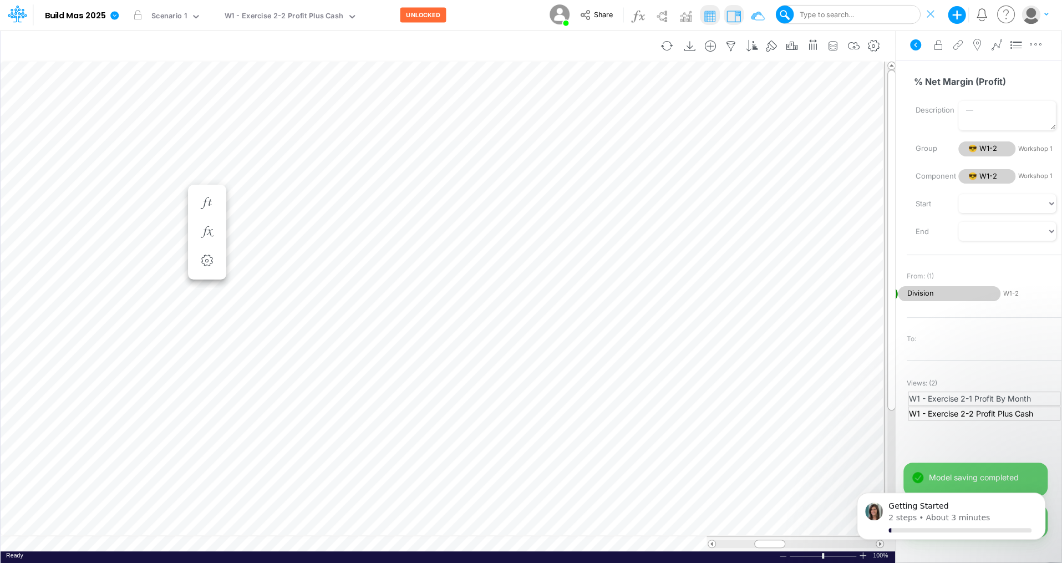
scroll to position [5, 1]
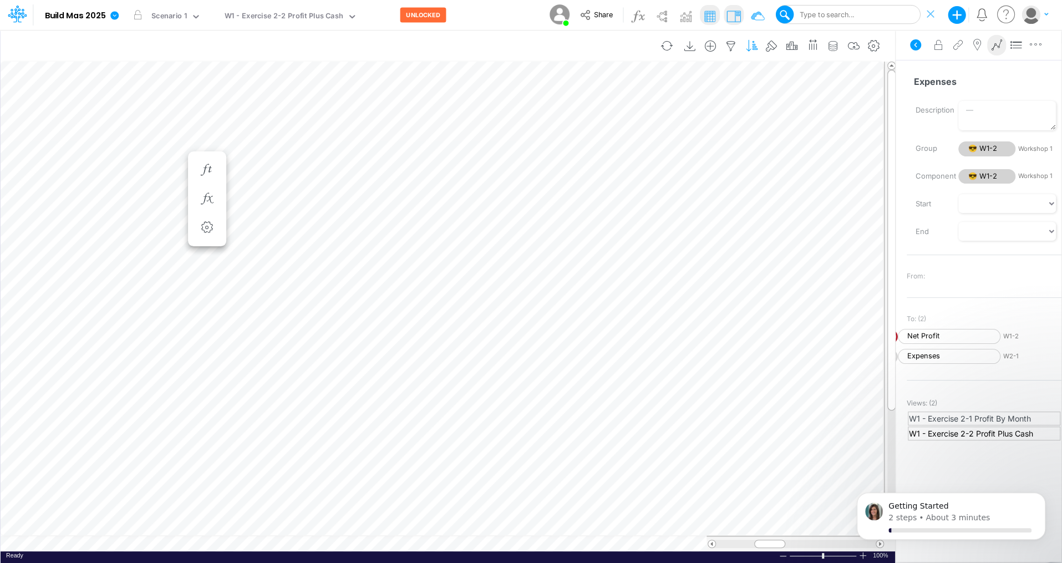
scroll to position [5, 1]
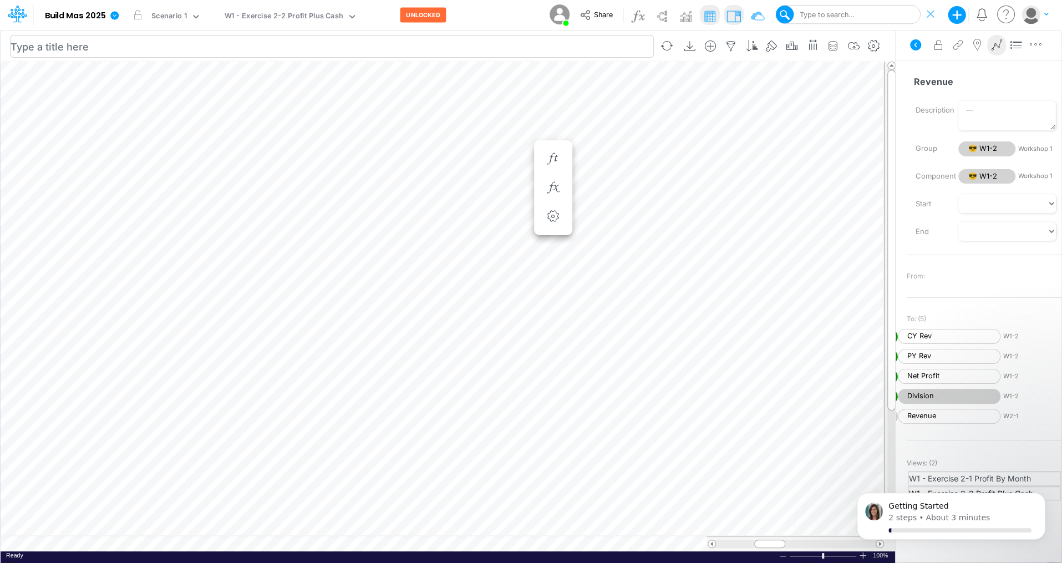
scroll to position [5, 1]
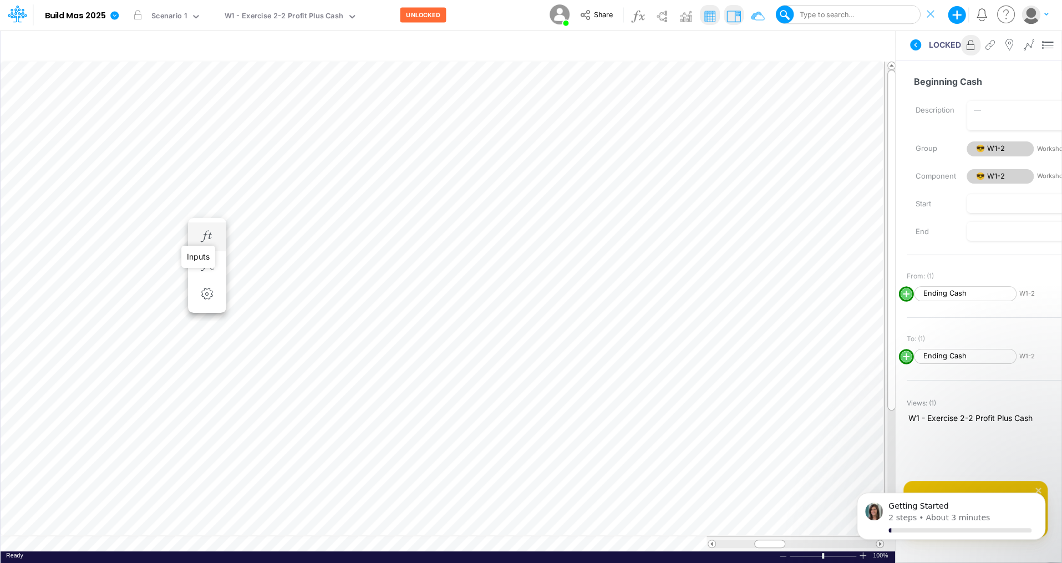
scroll to position [5, 1]
click at [410, 16] on button "UNLOCKED" at bounding box center [423, 15] width 46 height 15
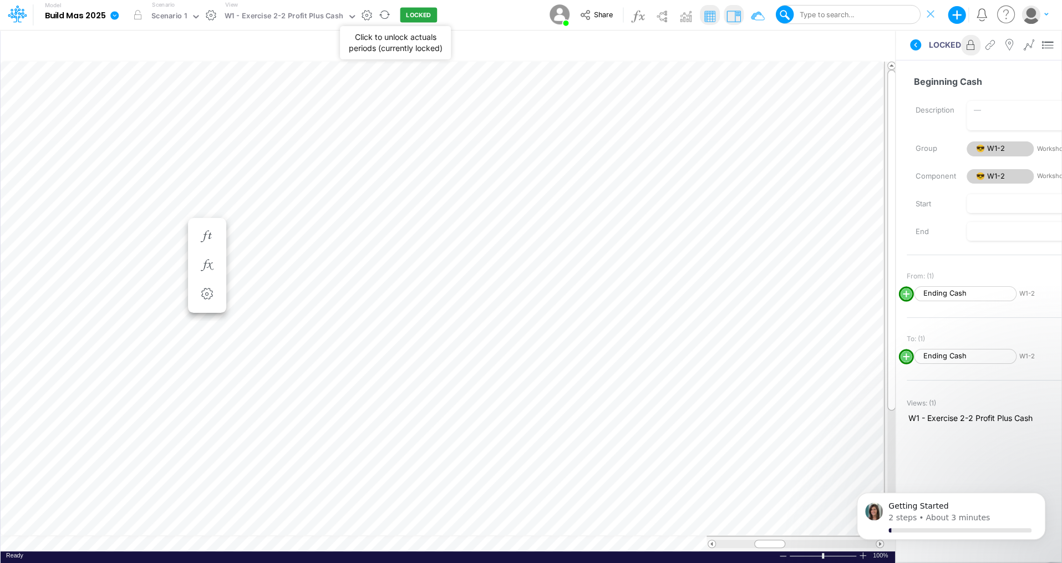
click at [411, 15] on button "LOCKED" at bounding box center [418, 15] width 37 height 15
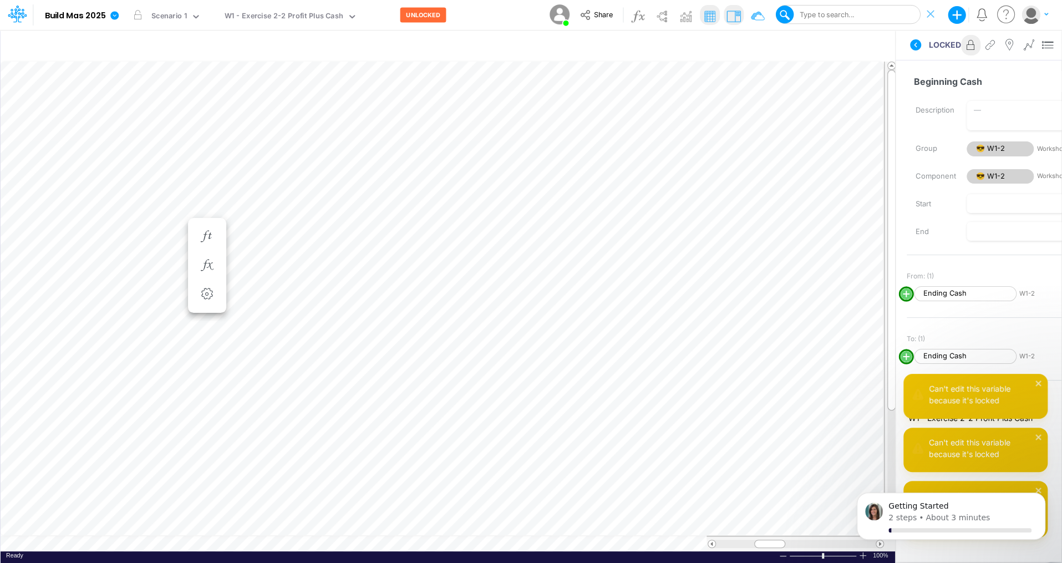
scroll to position [5, 8]
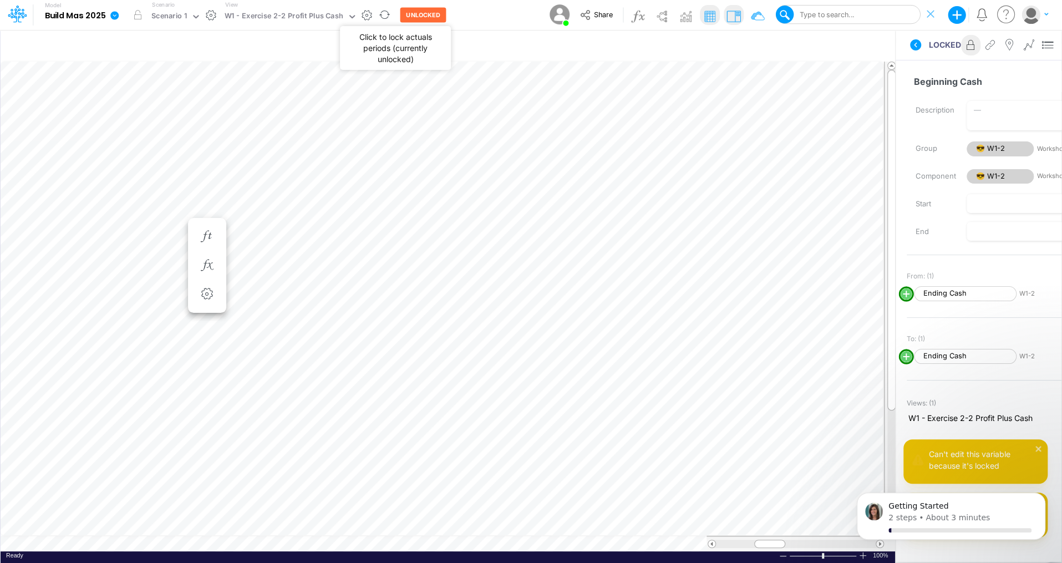
click at [417, 13] on button "UNLOCKED" at bounding box center [423, 15] width 46 height 15
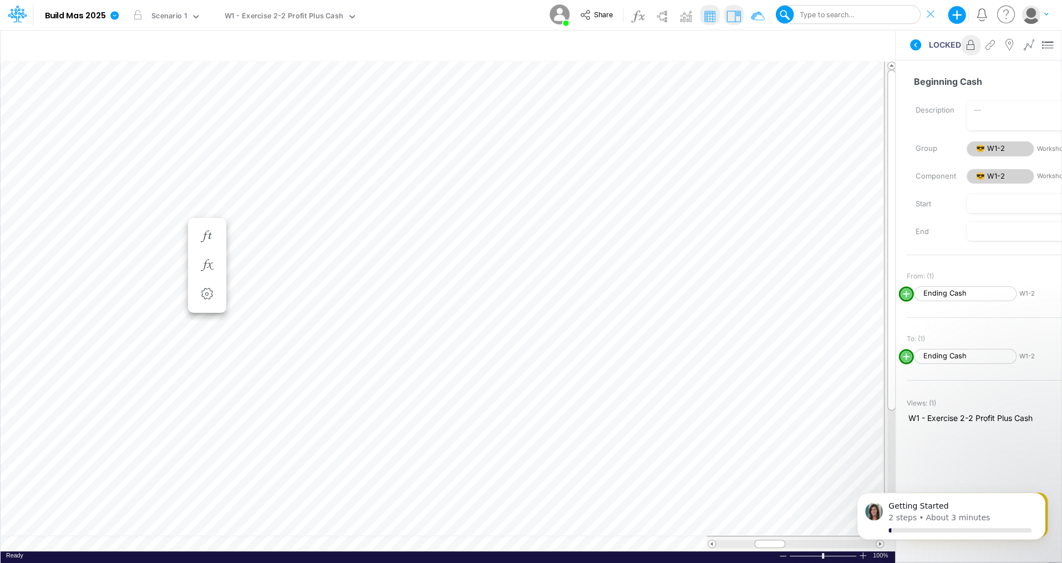
scroll to position [5, 4]
click at [202, 289] on icon "button" at bounding box center [207, 294] width 17 height 12
select select "field"
select select "Number"
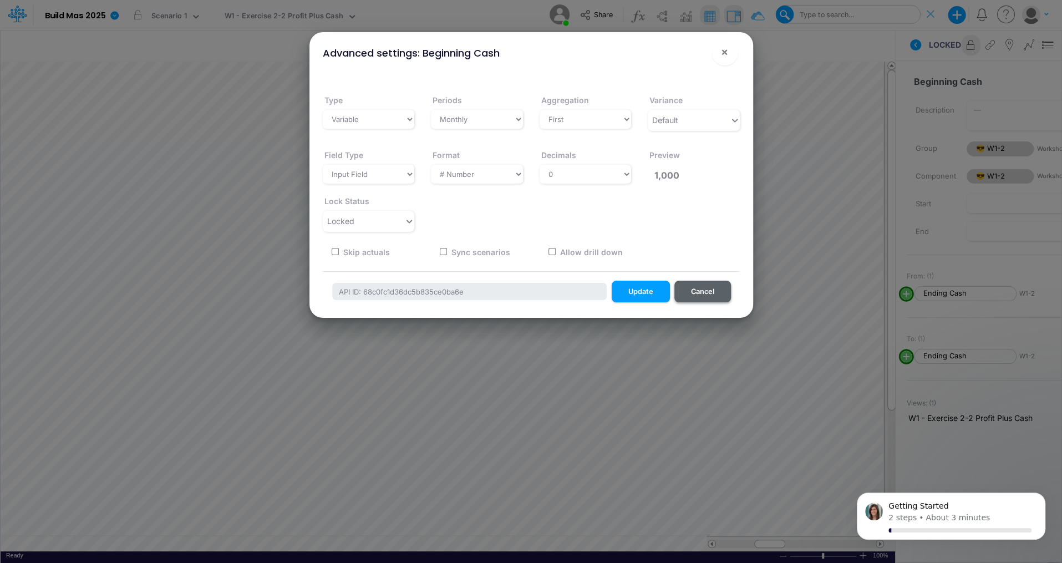
click at [712, 292] on button "Cancel" at bounding box center [702, 292] width 57 height 22
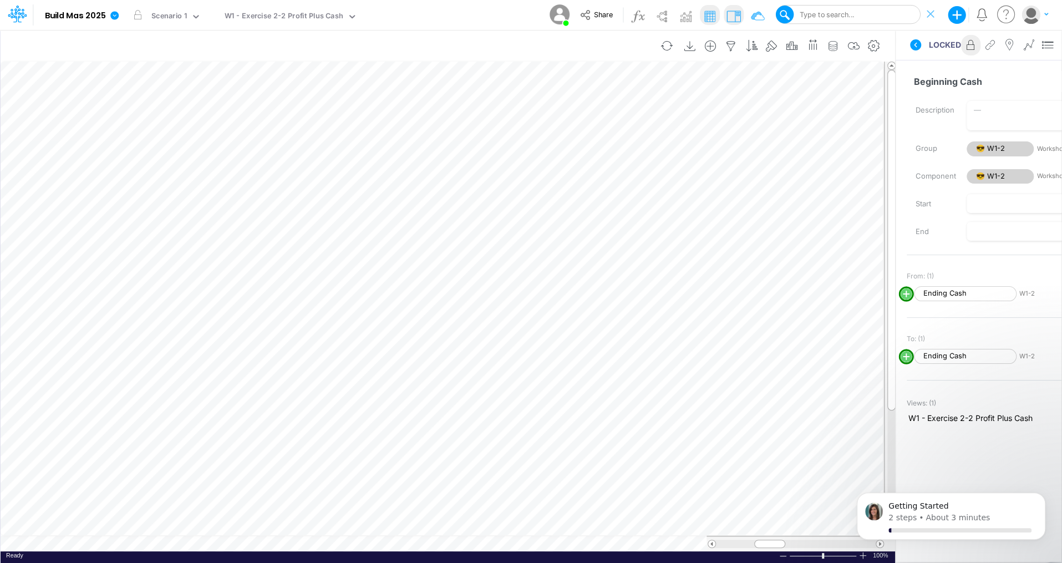
scroll to position [5, 1]
click at [411, 19] on button "LOCKED" at bounding box center [418, 15] width 37 height 15
click at [411, 19] on button "UNLOCKED" at bounding box center [423, 15] width 46 height 15
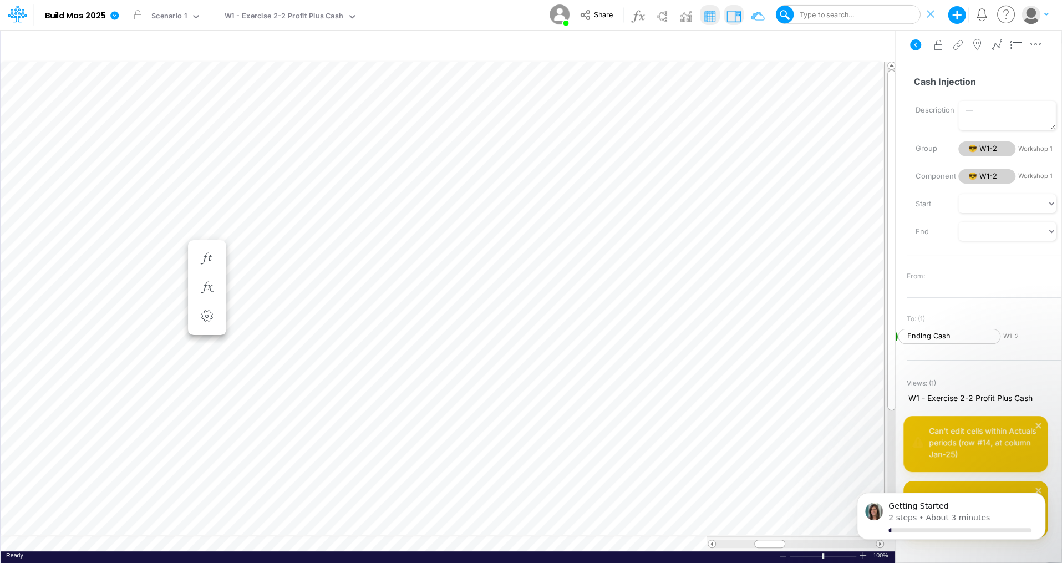
scroll to position [5, 1]
click at [410, 19] on button "LOCKED" at bounding box center [418, 15] width 37 height 15
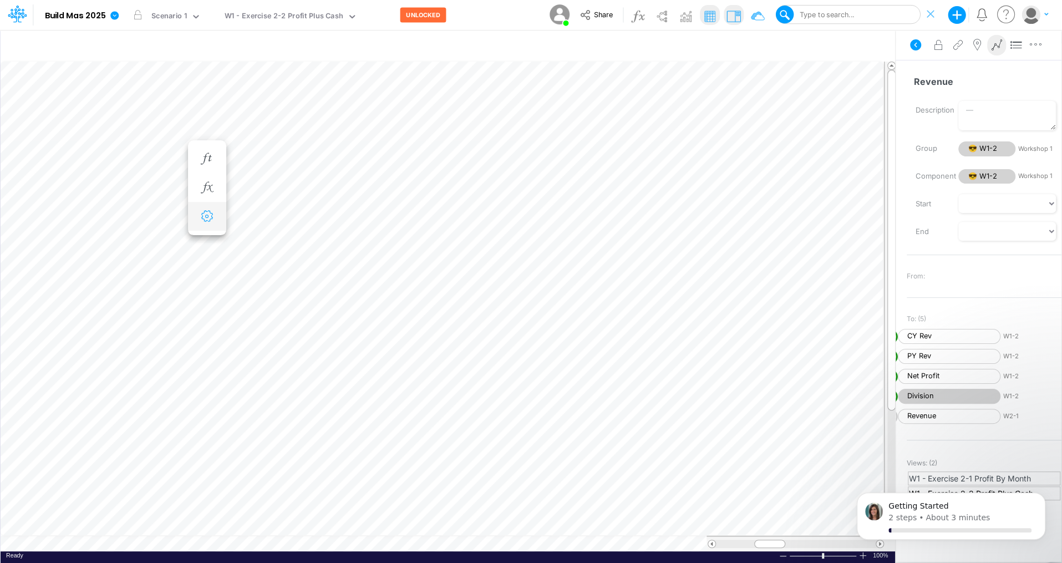
scroll to position [5, 1]
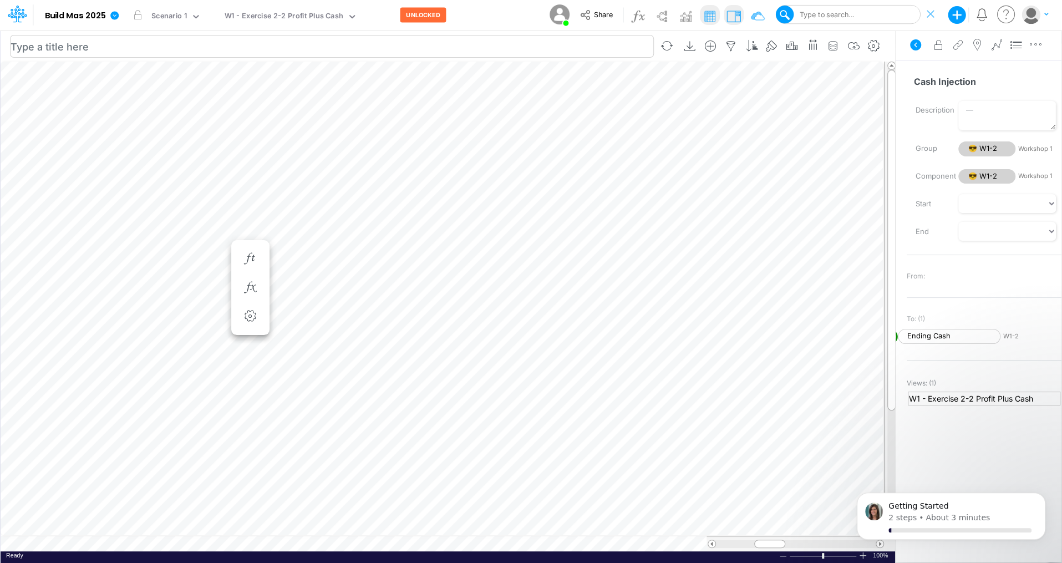
scroll to position [5, 1]
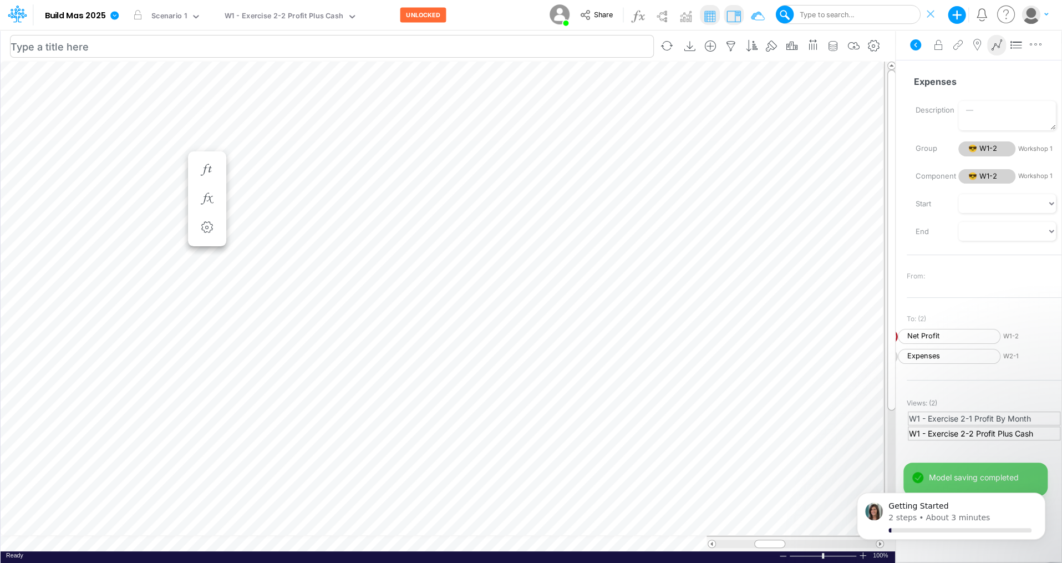
scroll to position [5, 1]
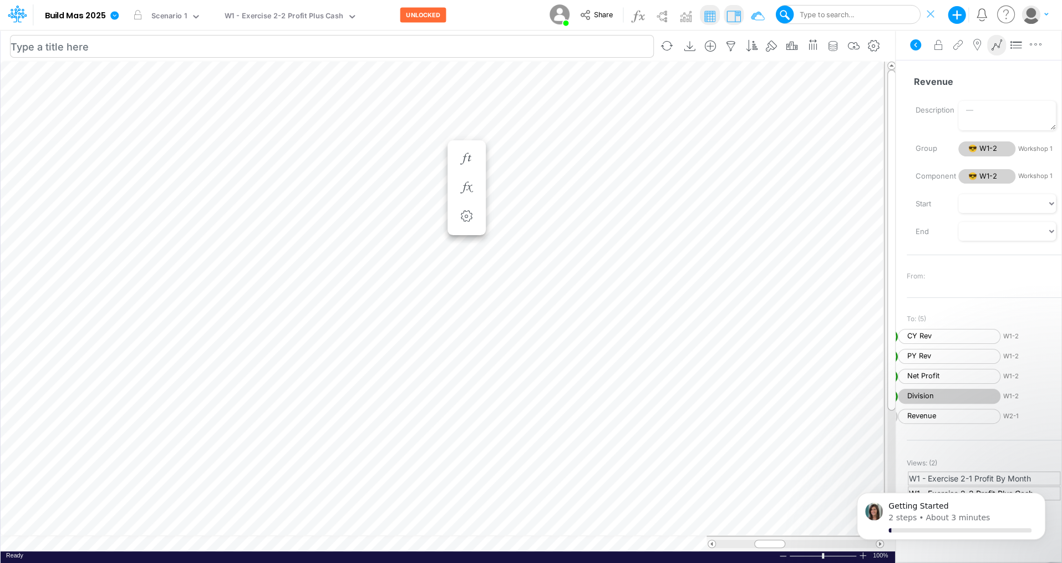
scroll to position [5, 1]
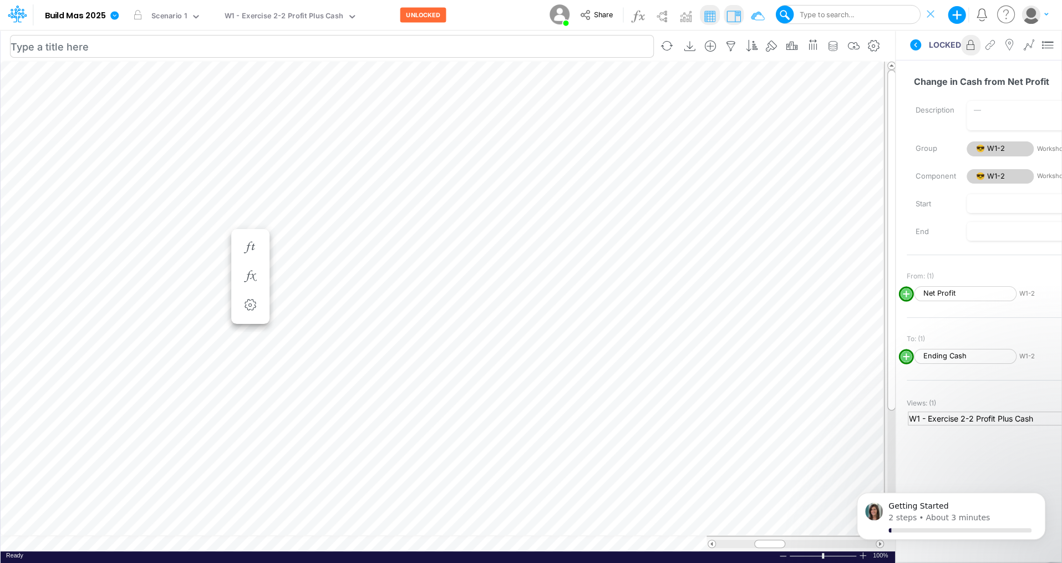
scroll to position [5, 1]
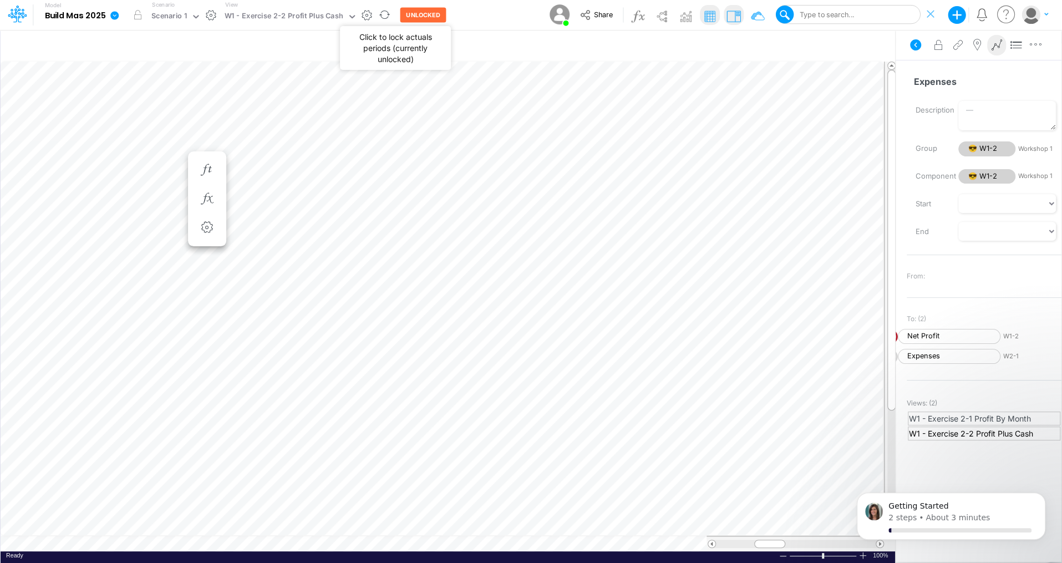
click at [416, 17] on button "UNLOCKED" at bounding box center [423, 15] width 46 height 15
click at [408, 11] on button "LOCKED" at bounding box center [418, 15] width 37 height 15
click at [150, 143] on div "-1927.46" at bounding box center [164, 144] width 43 height 11
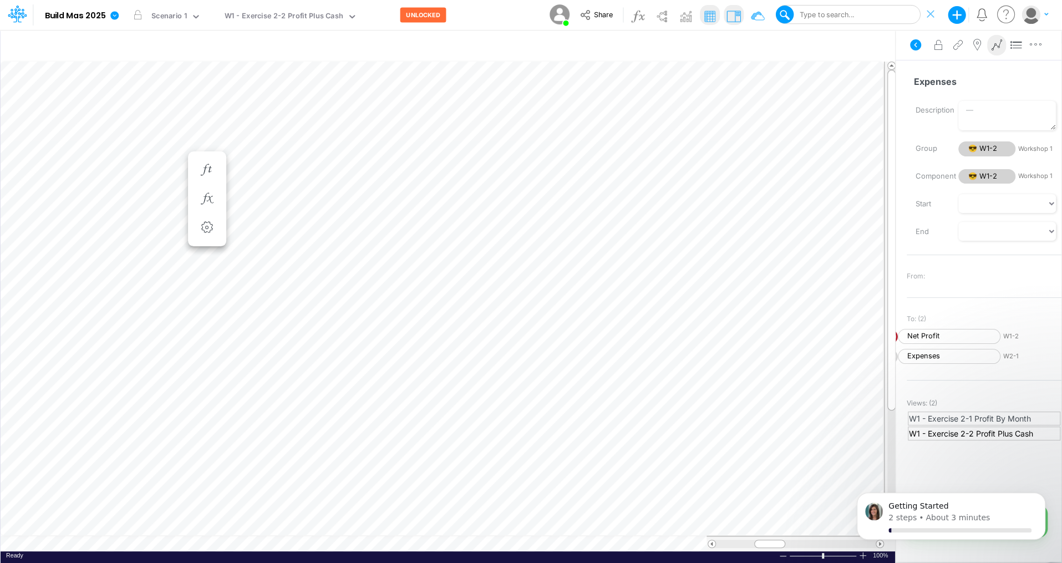
scroll to position [5, 1]
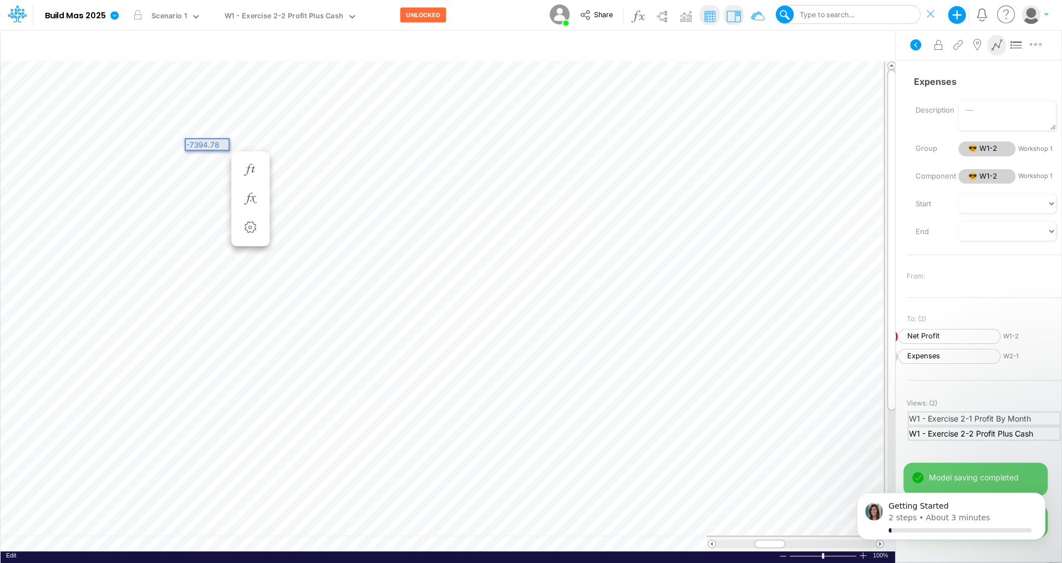
click at [190, 141] on div "-7394.78" at bounding box center [207, 144] width 43 height 11
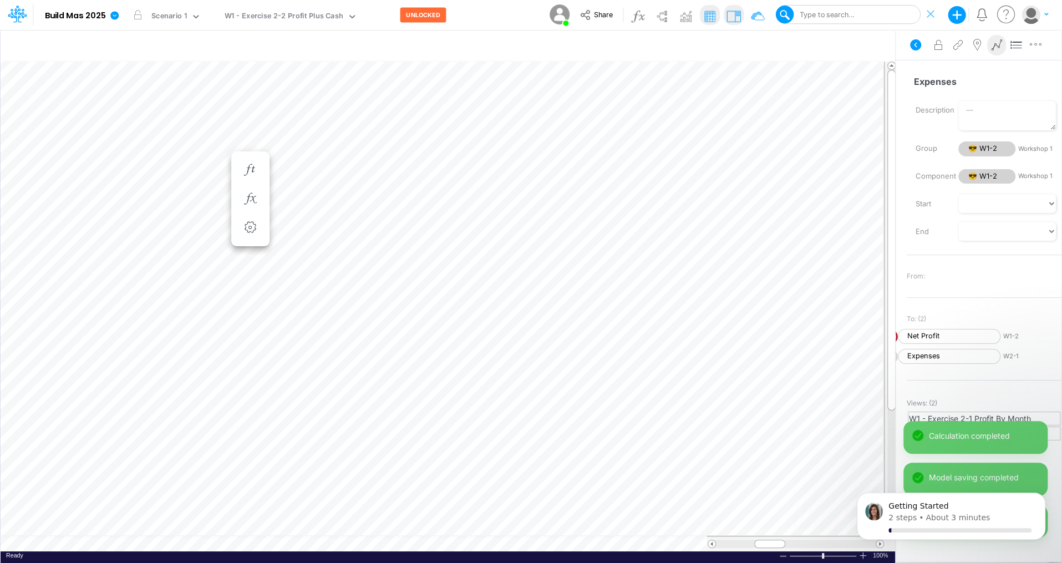
scroll to position [5, 1]
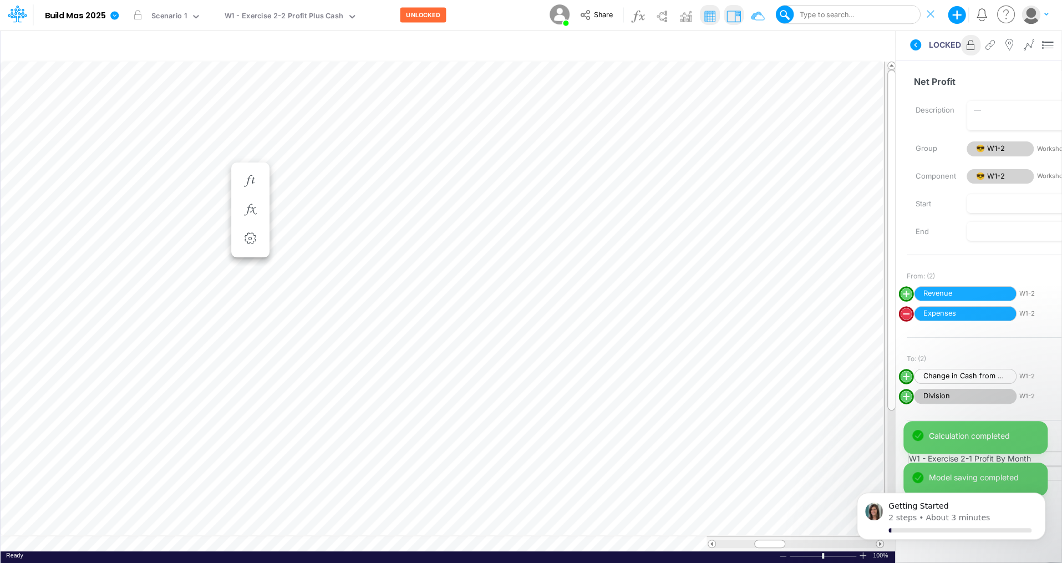
scroll to position [5, 1]
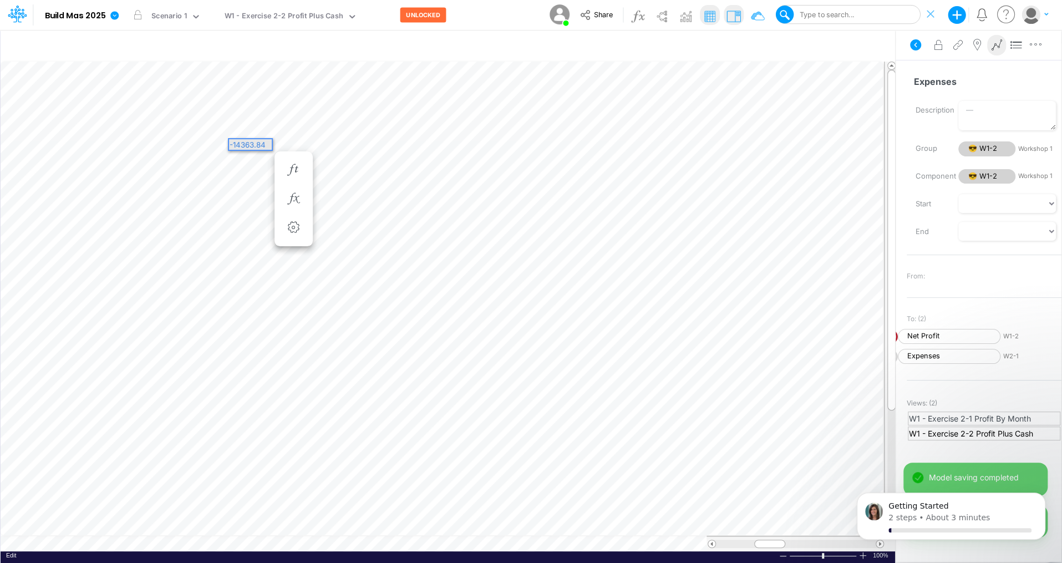
click at [233, 143] on div "-14363.84" at bounding box center [250, 144] width 43 height 11
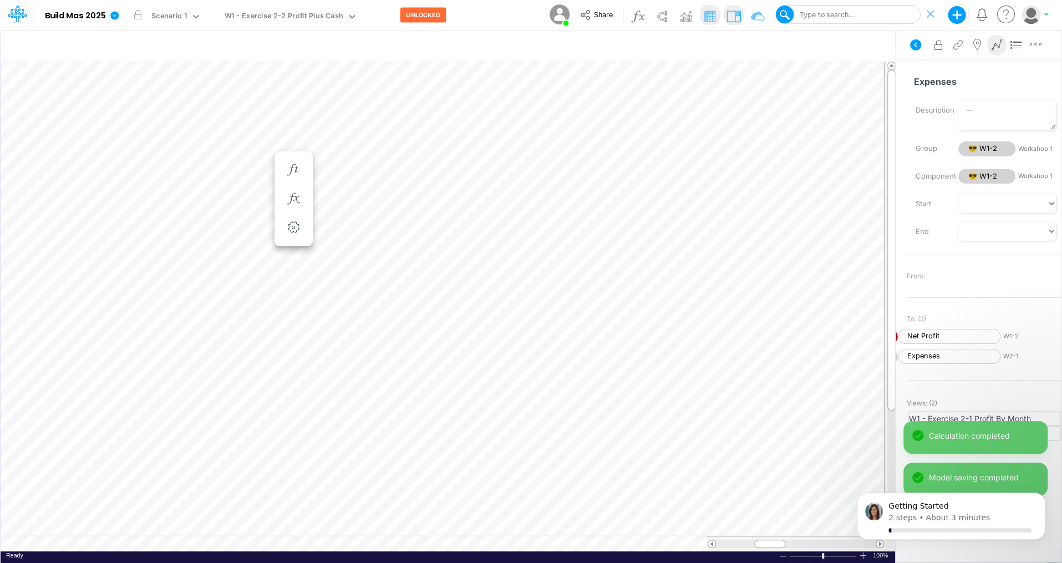
scroll to position [5, 1]
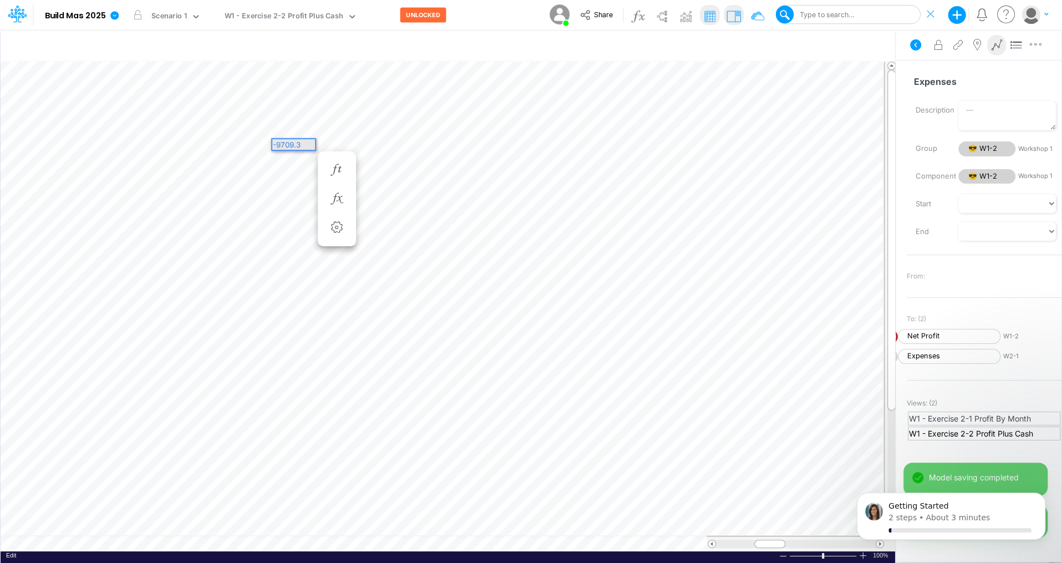
click at [277, 144] on div "-9709.3" at bounding box center [293, 144] width 43 height 11
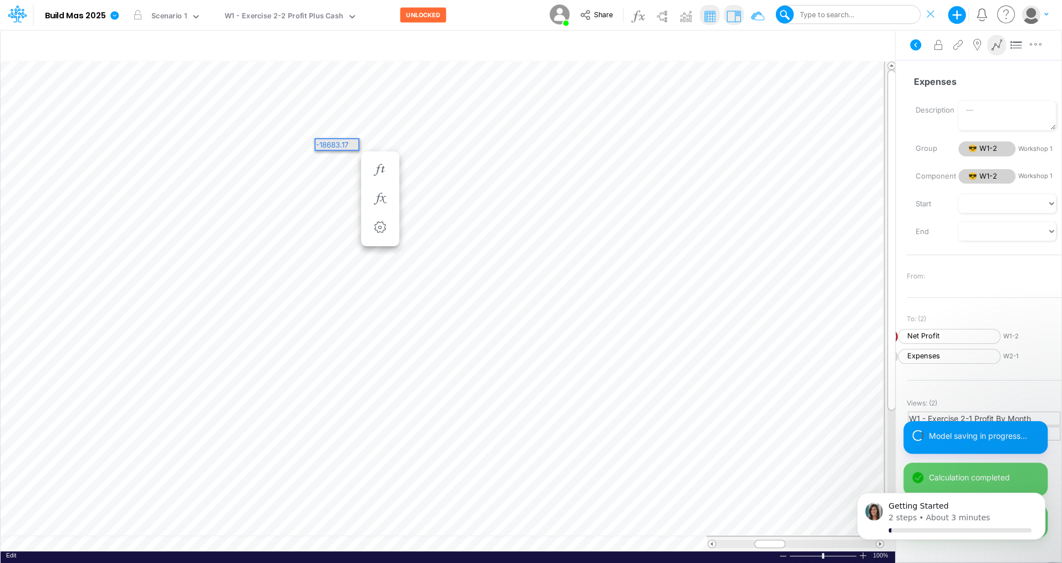
click at [318, 142] on div "-18683.17" at bounding box center [337, 144] width 43 height 11
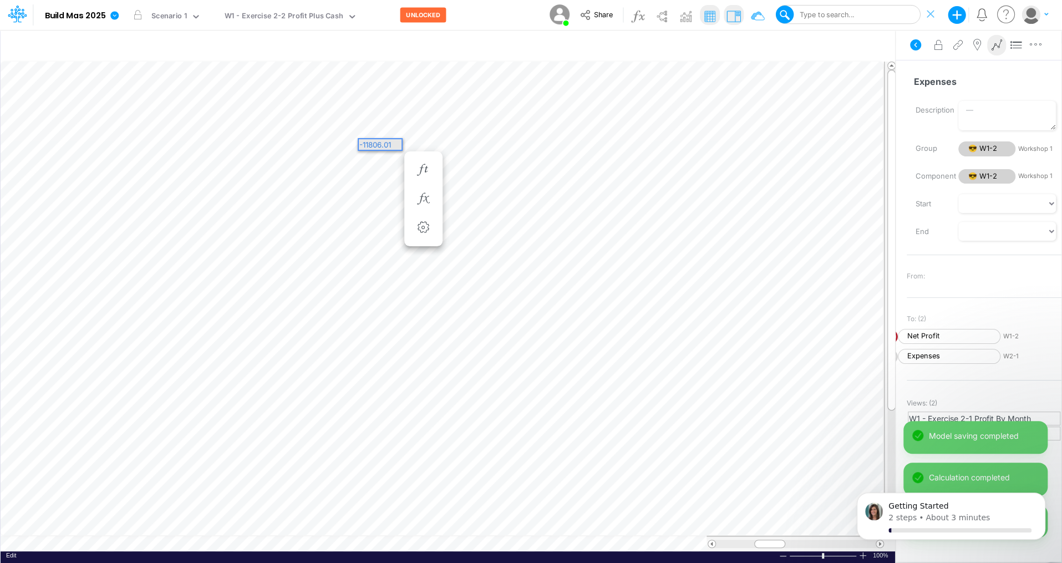
click at [364, 144] on div "-11806.01" at bounding box center [380, 144] width 43 height 11
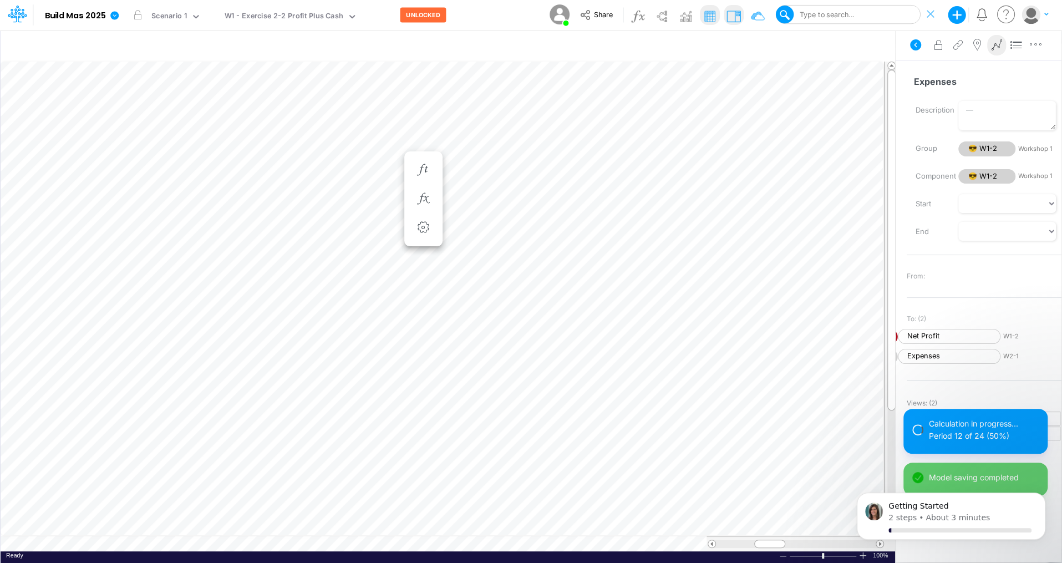
scroll to position [5, 1]
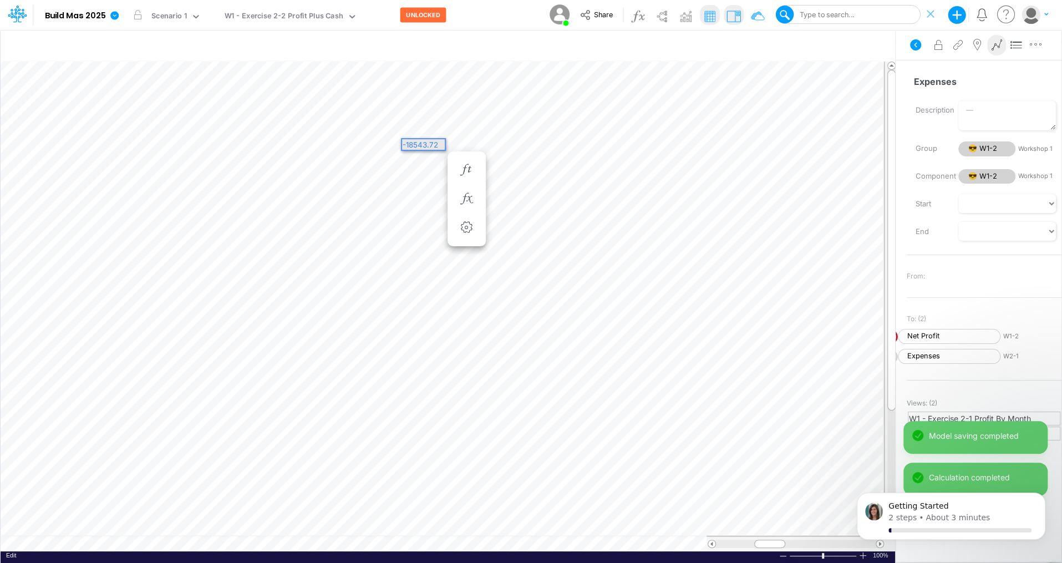
click at [407, 145] on div "-18543.72" at bounding box center [423, 144] width 43 height 11
click at [450, 143] on div "-24055.01" at bounding box center [466, 144] width 43 height 11
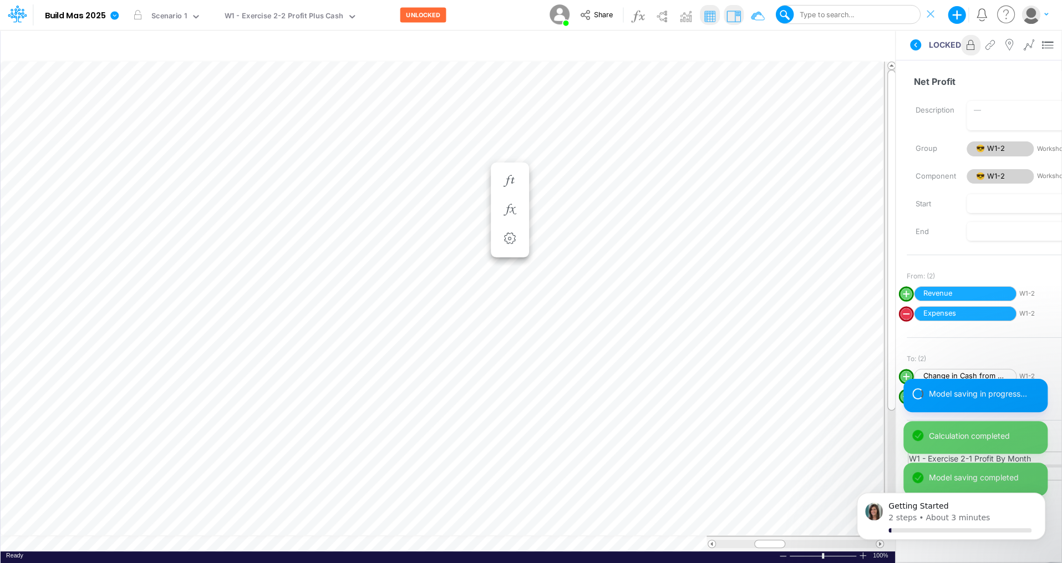
scroll to position [5, 1]
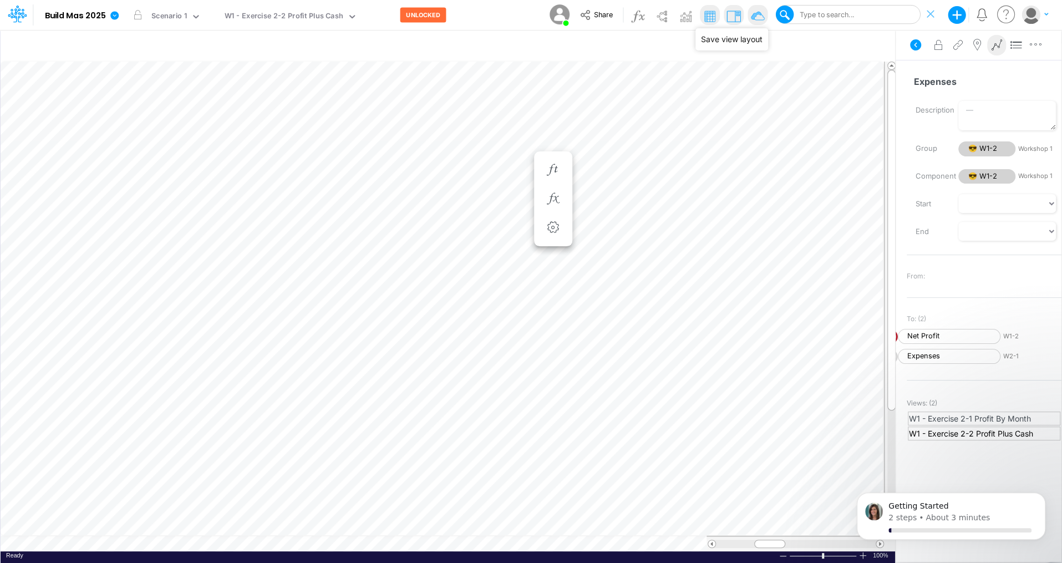
click at [762, 16] on img at bounding box center [758, 16] width 18 height 18
click at [762, 16] on div at bounding box center [700, 15] width 144 height 20
click at [710, 13] on img at bounding box center [709, 16] width 18 height 18
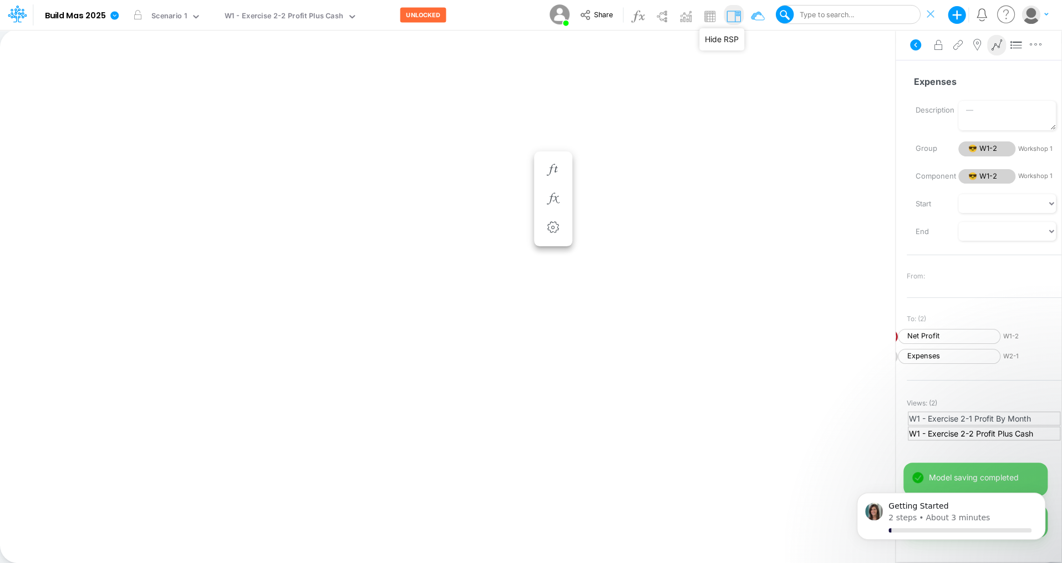
click at [735, 14] on img at bounding box center [734, 16] width 18 height 18
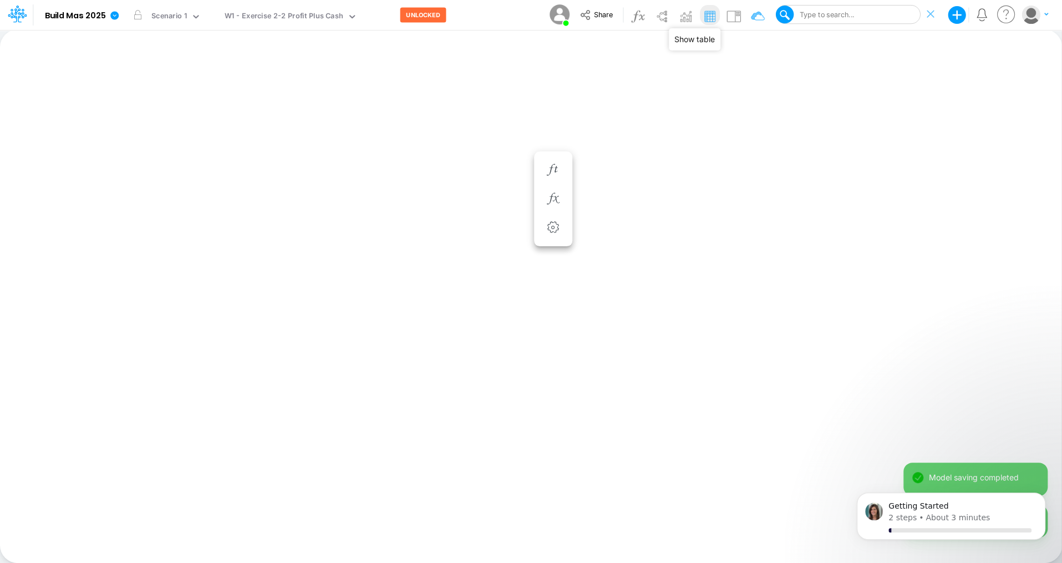
click at [706, 17] on img at bounding box center [709, 16] width 18 height 18
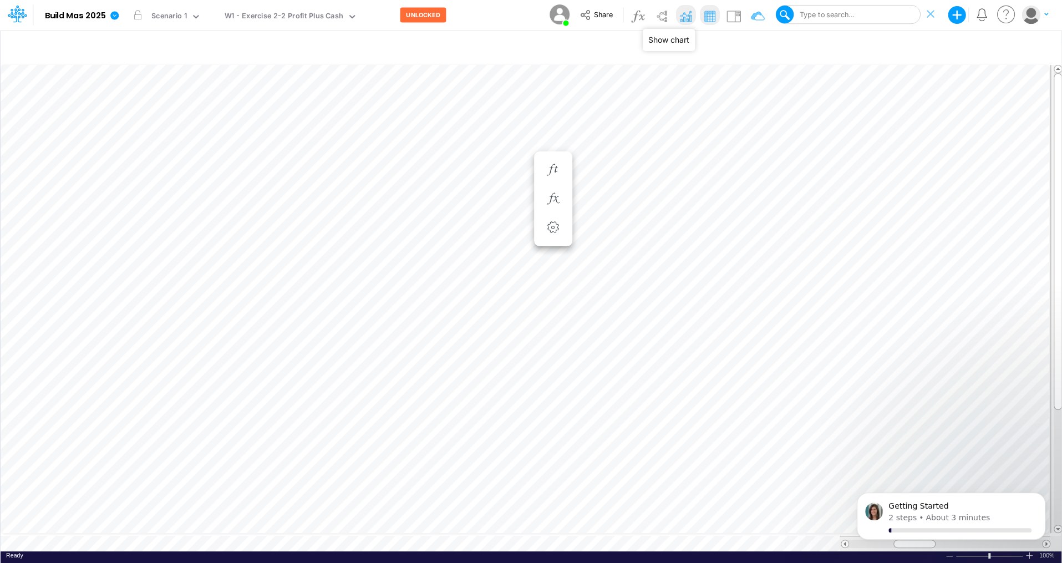
click at [685, 17] on img at bounding box center [686, 16] width 18 height 18
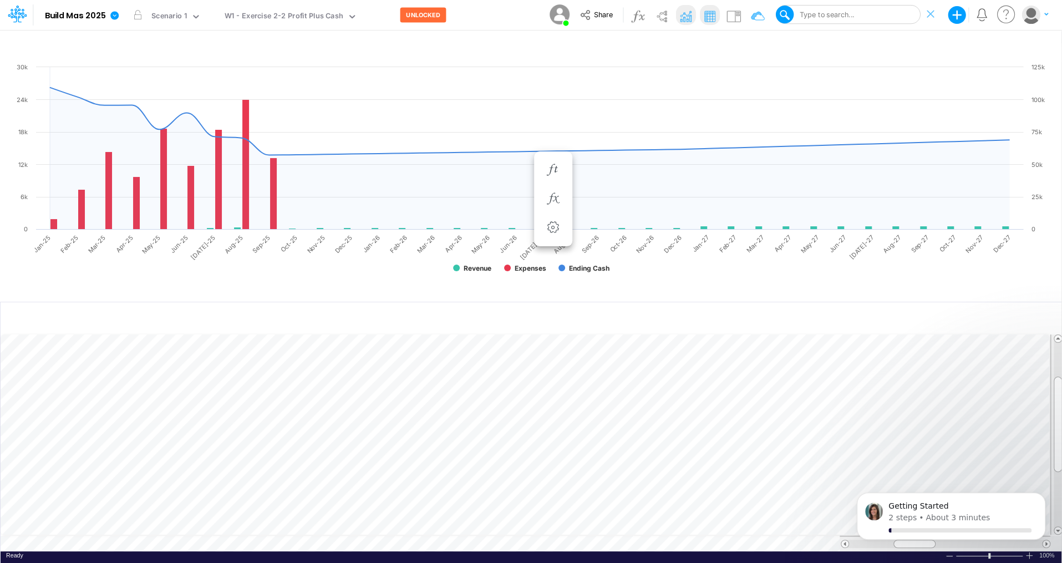
scroll to position [5, 1]
click at [599, 421] on icon "button" at bounding box center [596, 429] width 17 height 12
click at [556, 421] on icon "button" at bounding box center [553, 429] width 17 height 12
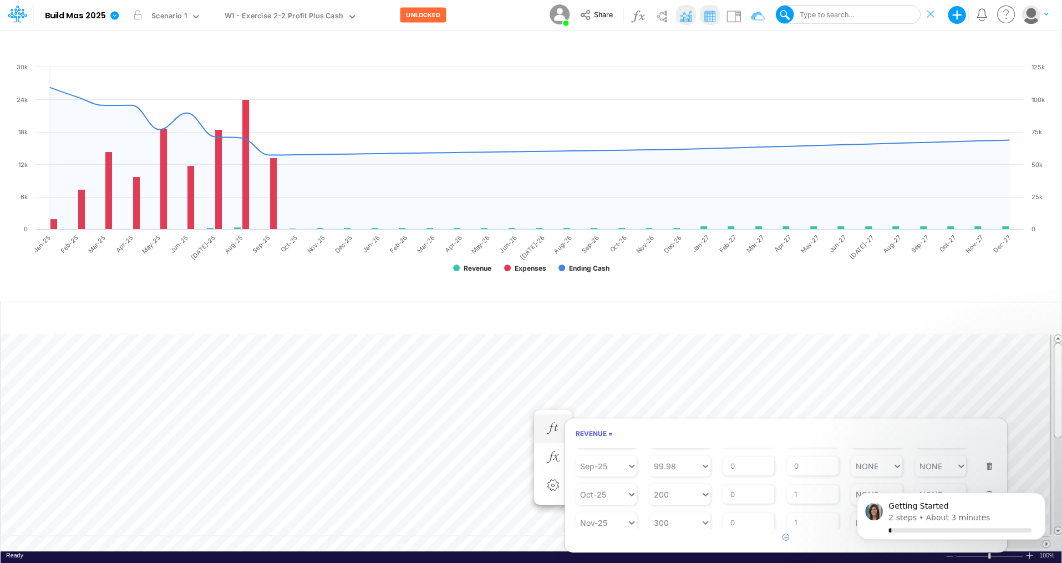
scroll to position [268, 0]
click at [633, 421] on icon at bounding box center [632, 487] width 10 height 11
click at [703, 421] on h6 "Revenue =" at bounding box center [786, 433] width 443 height 19
click at [636, 421] on icon at bounding box center [632, 459] width 10 height 11
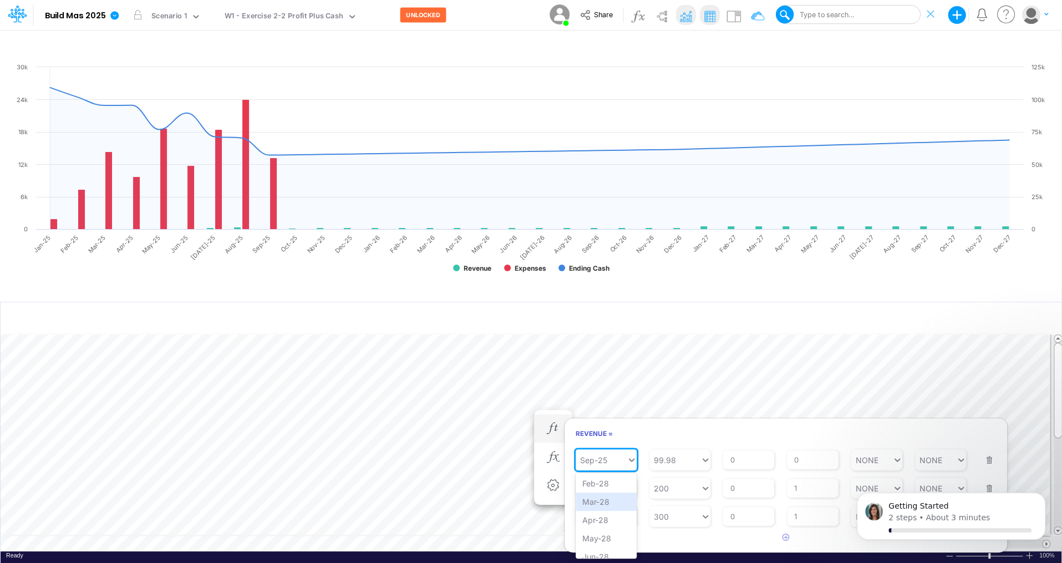
scroll to position [1241, 0]
click at [615, 421] on div "Sep-25" at bounding box center [601, 460] width 51 height 16
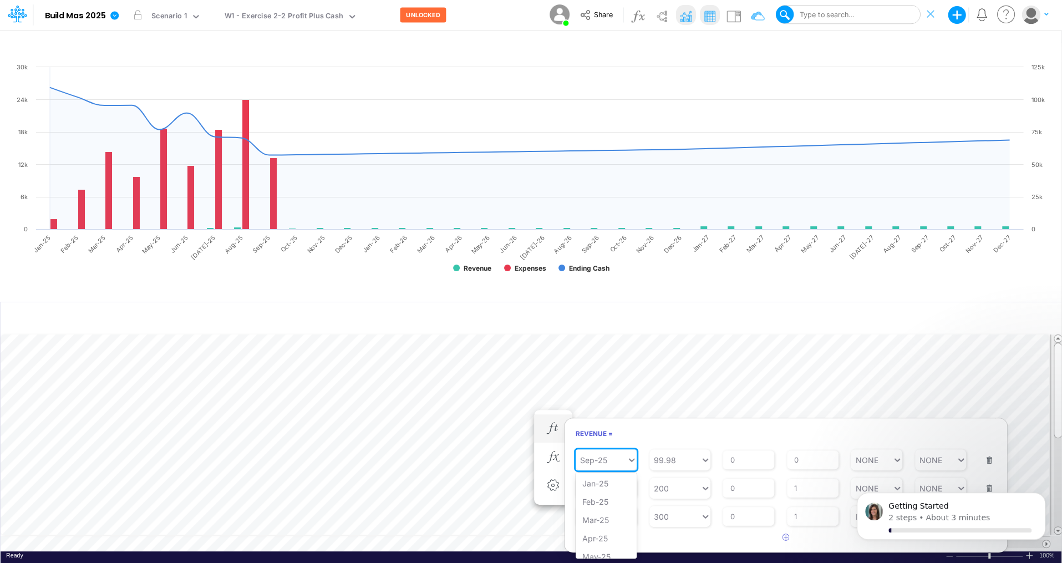
drag, startPoint x: 615, startPoint y: 454, endPoint x: 573, endPoint y: 453, distance: 42.2
click at [570, 421] on article "Starting Period Jan-23 Starting Value 0 % Growth Rate 0 Repeats Every 1 Min Val…" at bounding box center [786, 488] width 443 height 81
click at [599, 421] on div "Forecast" at bounding box center [606, 484] width 61 height 18
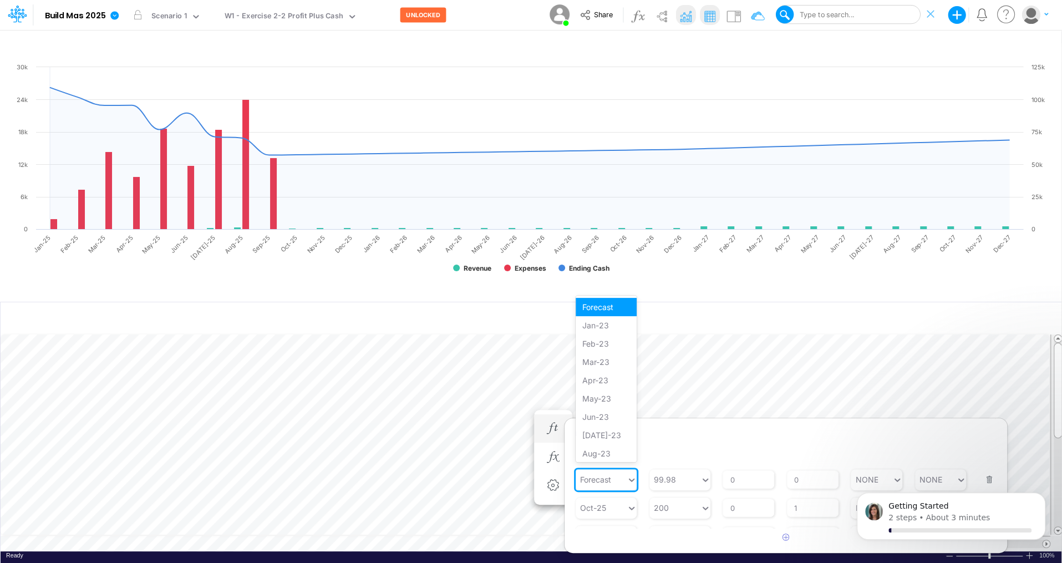
click at [632, 421] on icon at bounding box center [632, 479] width 10 height 11
click at [755, 285] on div "Created with Highcharts 10.3.2 Revenue Expenses Ending Cash Jan-25 Feb-25 Mar-2…" at bounding box center [530, 179] width 1061 height 235
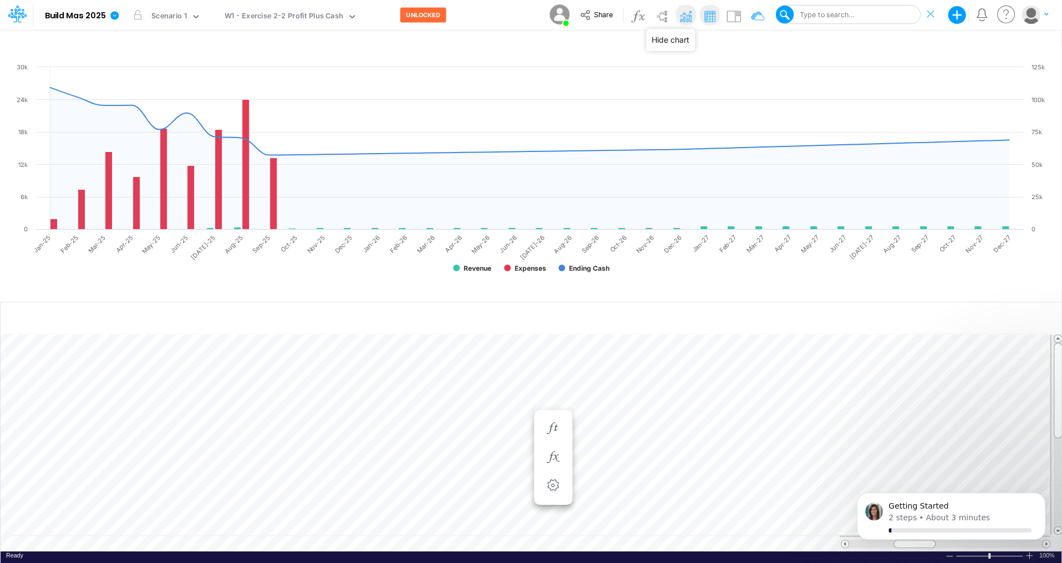
click at [686, 16] on img at bounding box center [686, 16] width 18 height 18
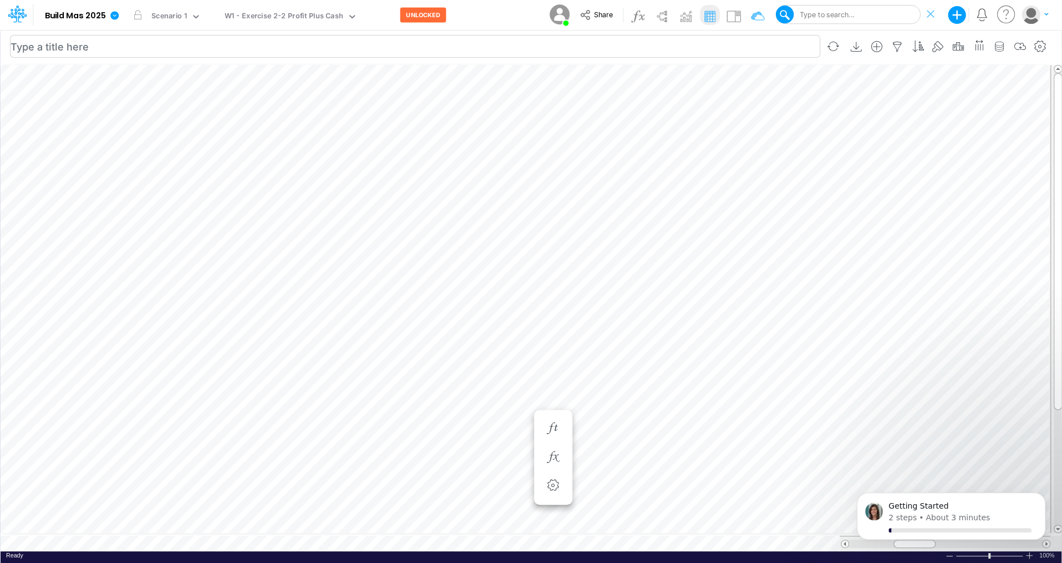
scroll to position [5, 1]
click at [560, 157] on icon "button" at bounding box center [553, 159] width 17 height 12
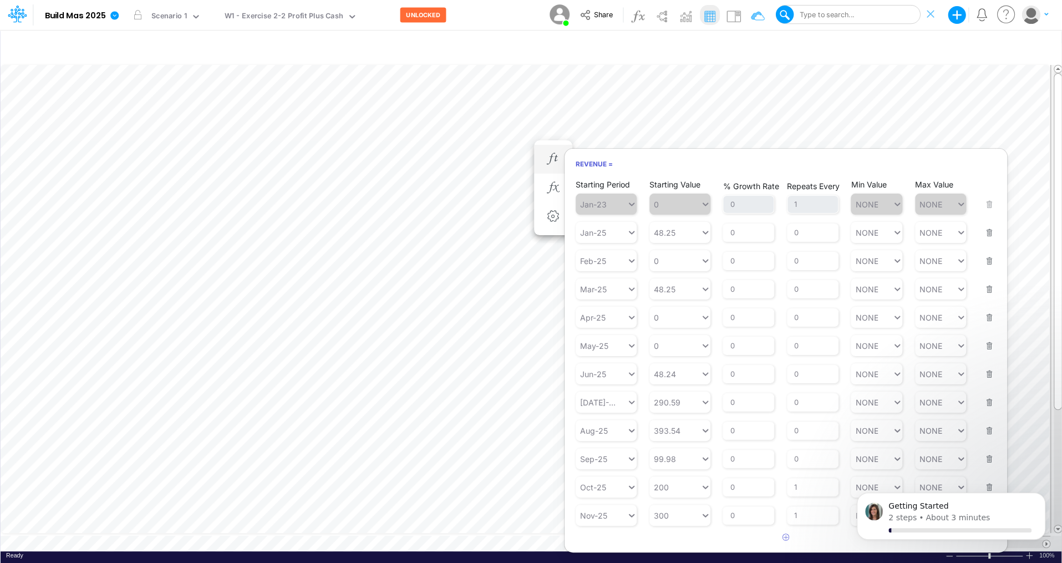
click at [612, 201] on span "Jan-23" at bounding box center [606, 204] width 61 height 21
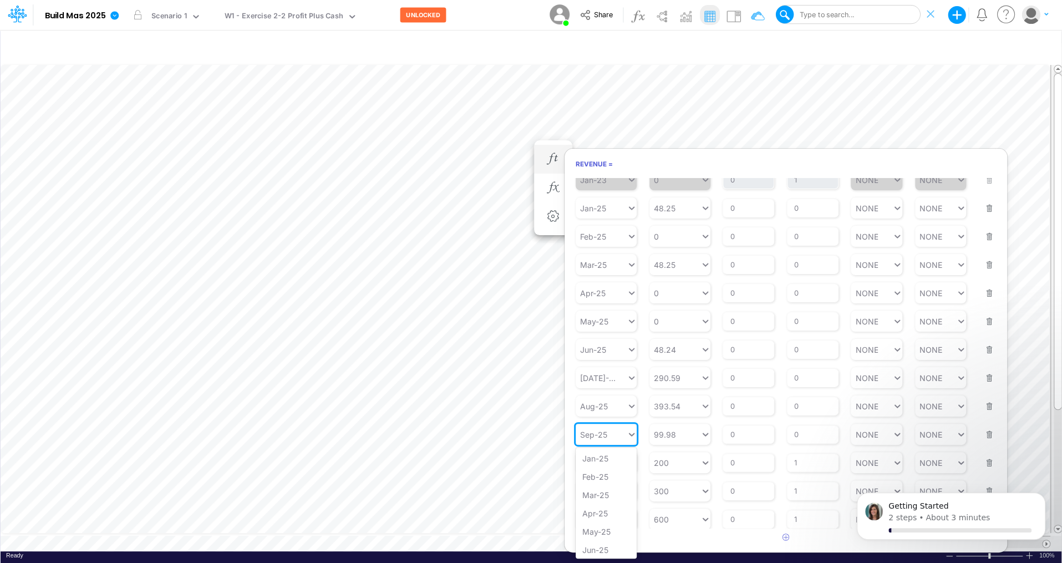
click at [628, 421] on icon at bounding box center [632, 434] width 10 height 11
click at [616, 421] on div "Forecast" at bounding box center [606, 459] width 61 height 18
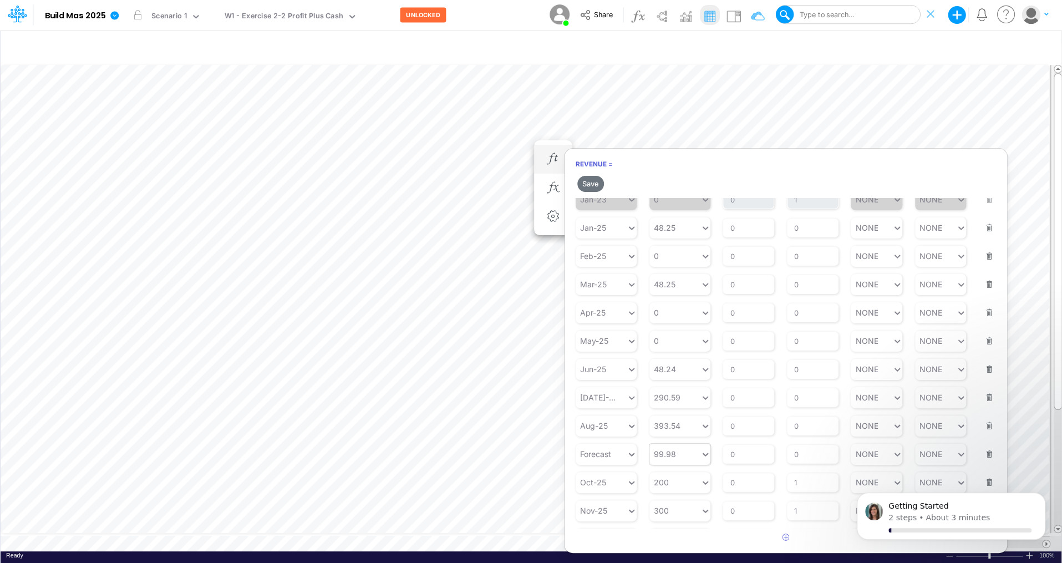
type input "99.98"
click at [684, 421] on div "99.98 99.98" at bounding box center [674, 454] width 51 height 16
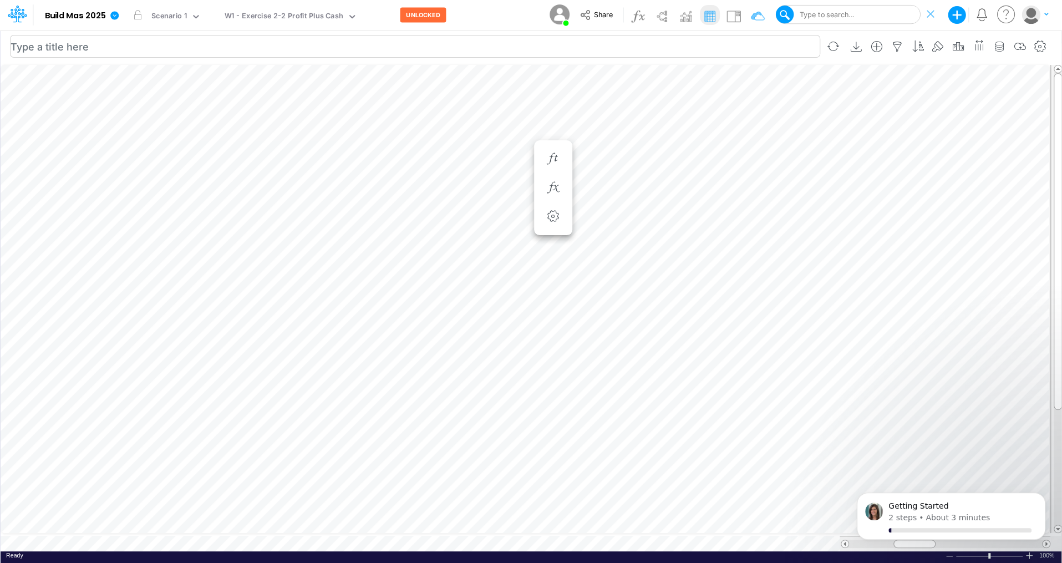
scroll to position [5, 1]
click at [685, 18] on img at bounding box center [686, 16] width 18 height 18
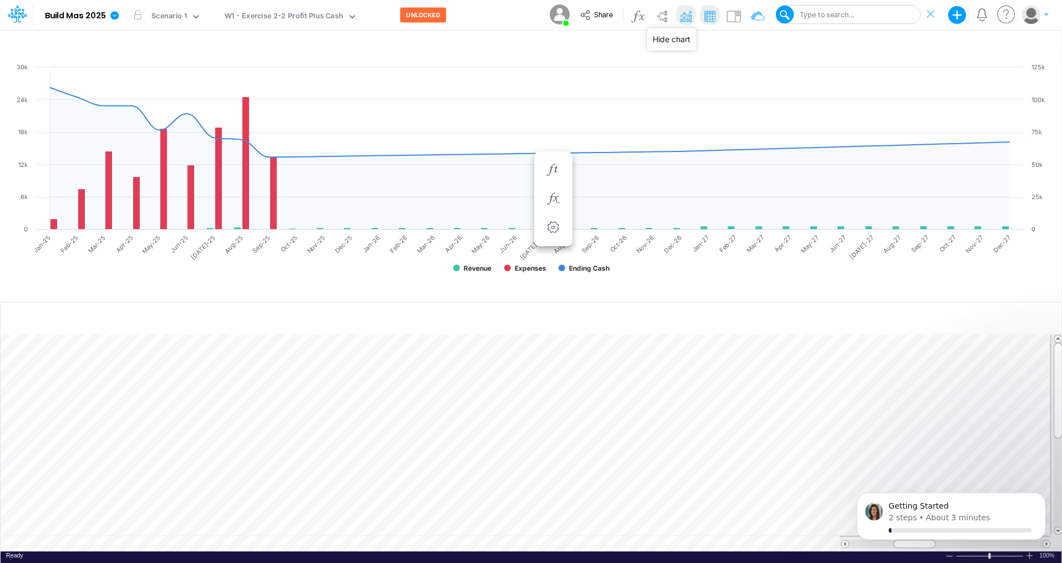
click at [689, 14] on img at bounding box center [686, 16] width 18 height 18
